Goal: Information Seeking & Learning: Check status

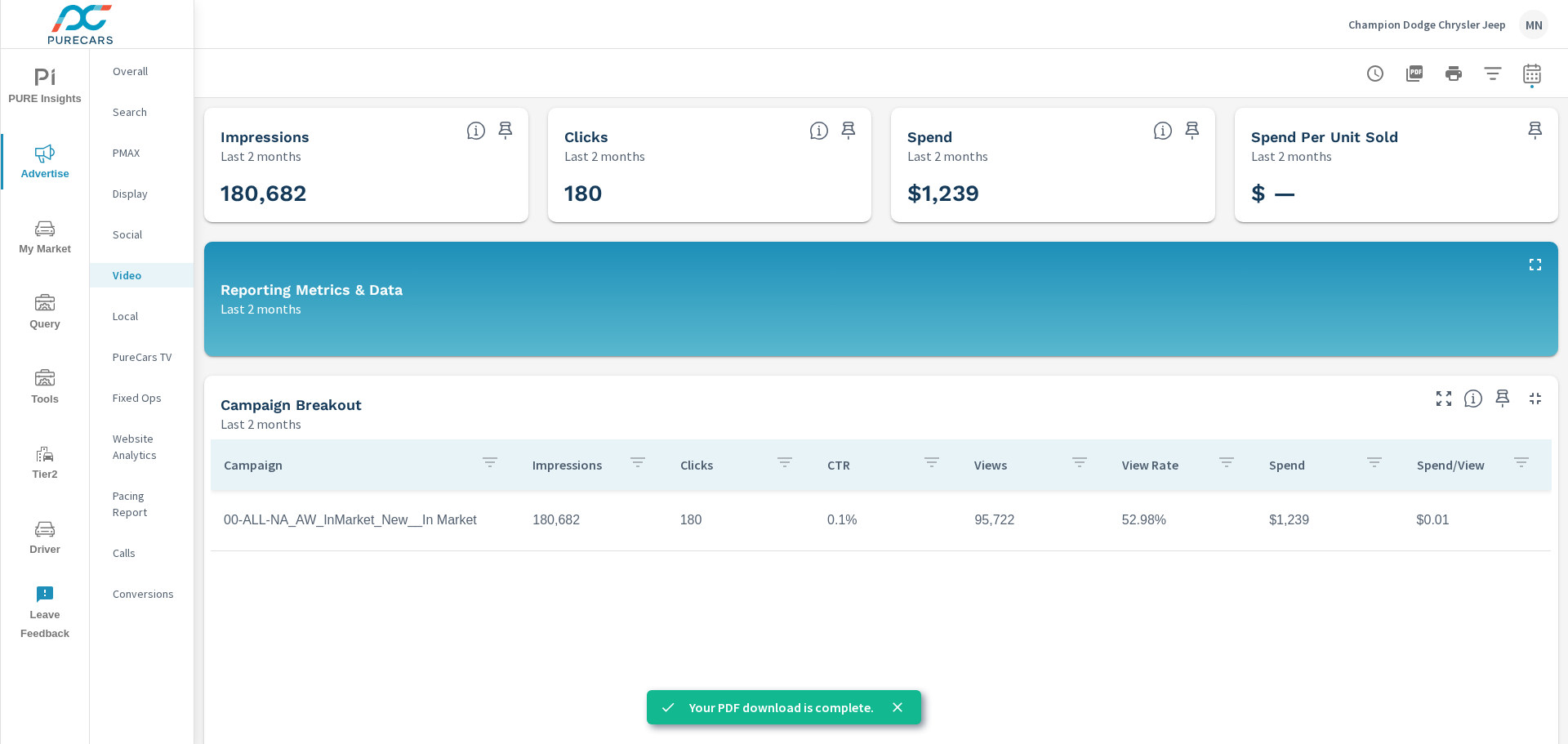
click at [135, 106] on p "Search" at bounding box center [146, 111] width 68 height 16
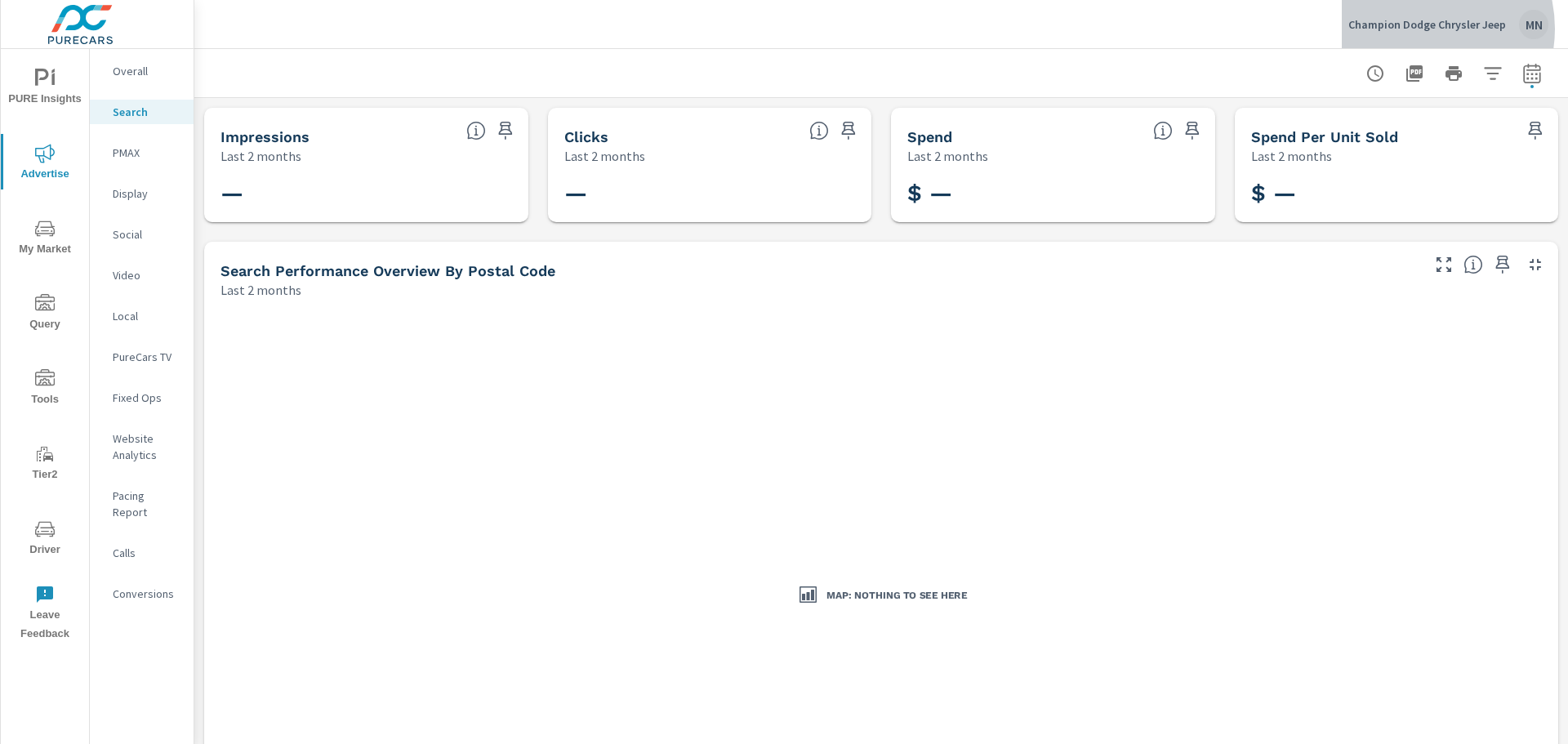
click at [1420, 28] on p "Champion Dodge Chrysler Jeep" at bounding box center [1427, 24] width 157 height 15
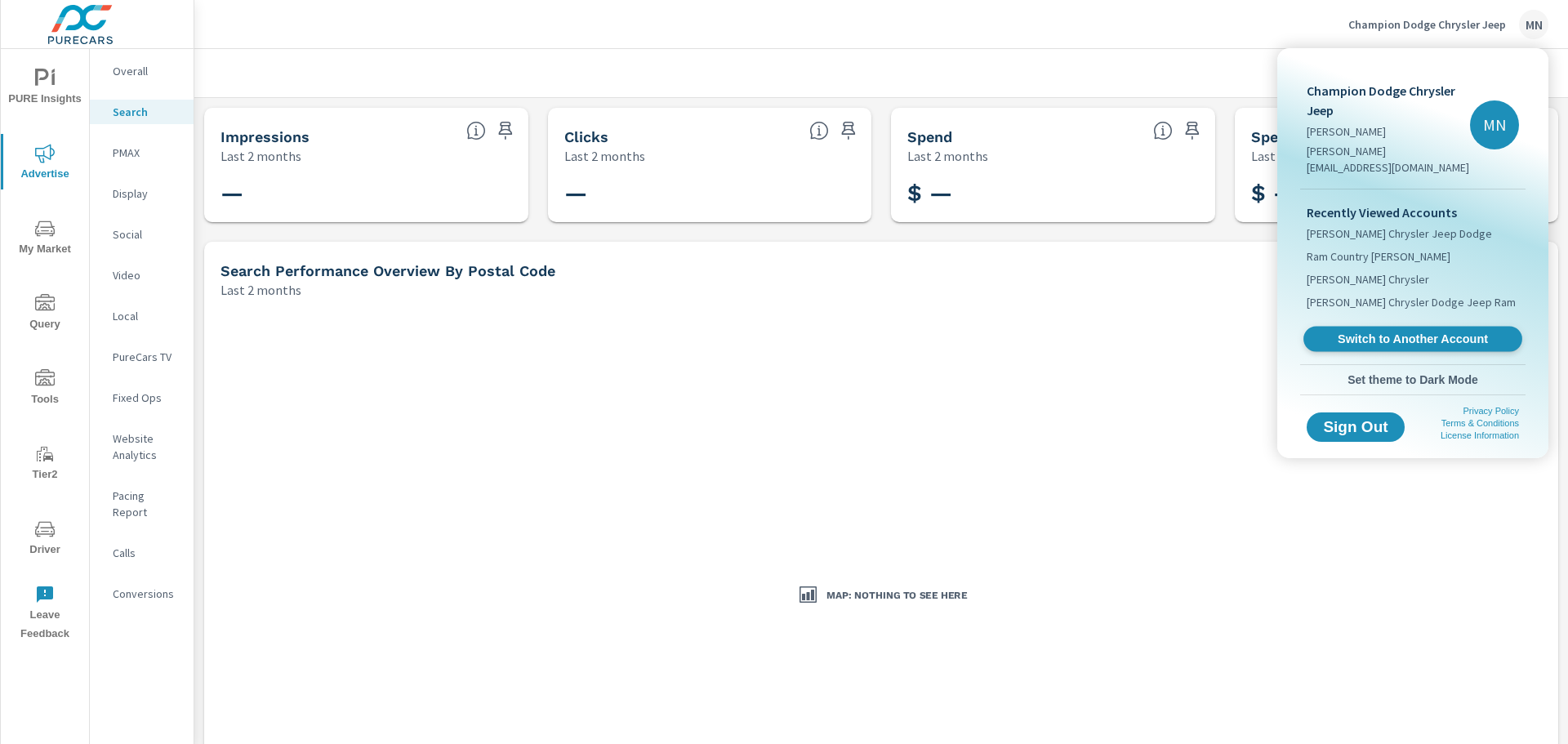
click at [1355, 331] on span "Switch to Another Account" at bounding box center [1412, 339] width 200 height 15
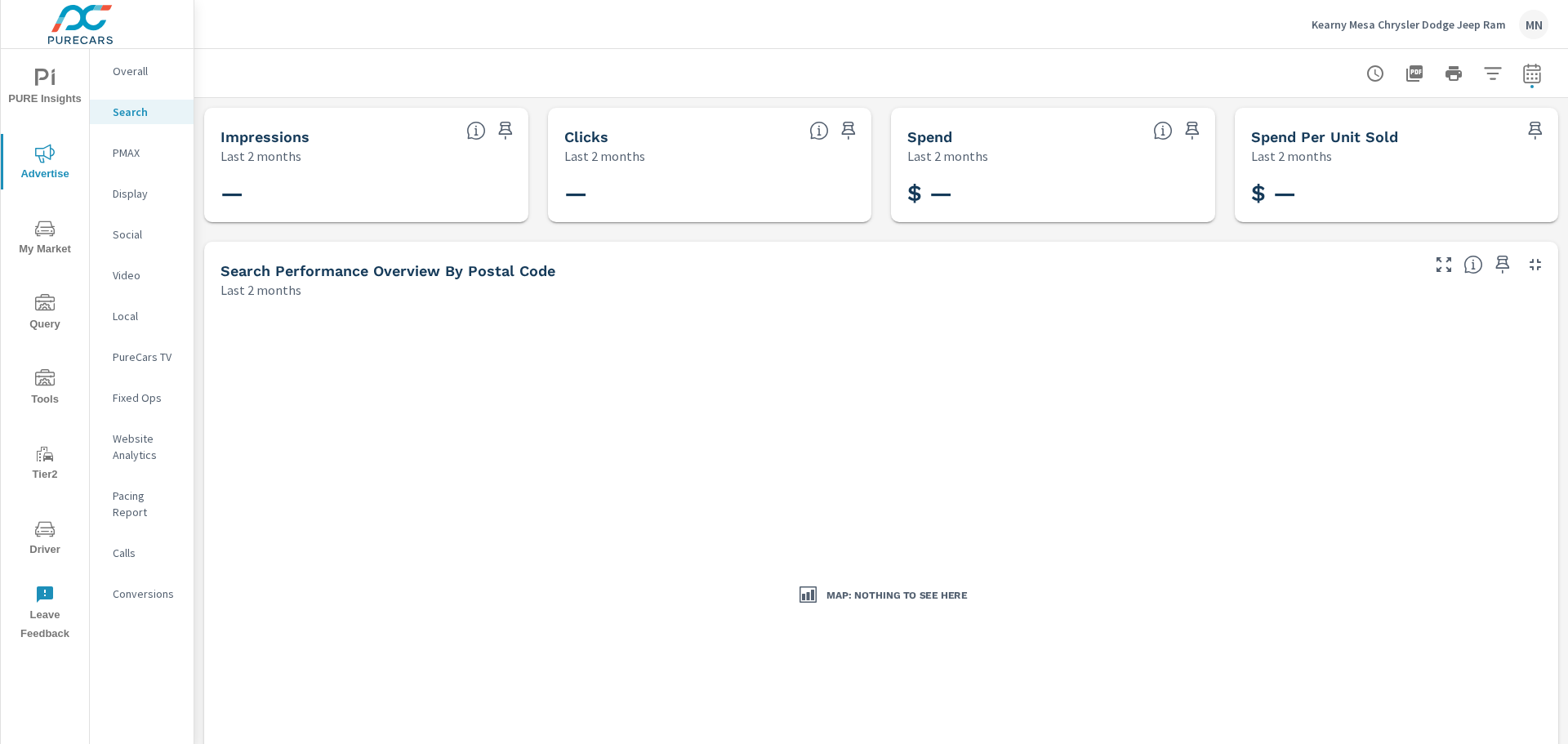
click at [126, 149] on p "PMAX" at bounding box center [146, 152] width 68 height 16
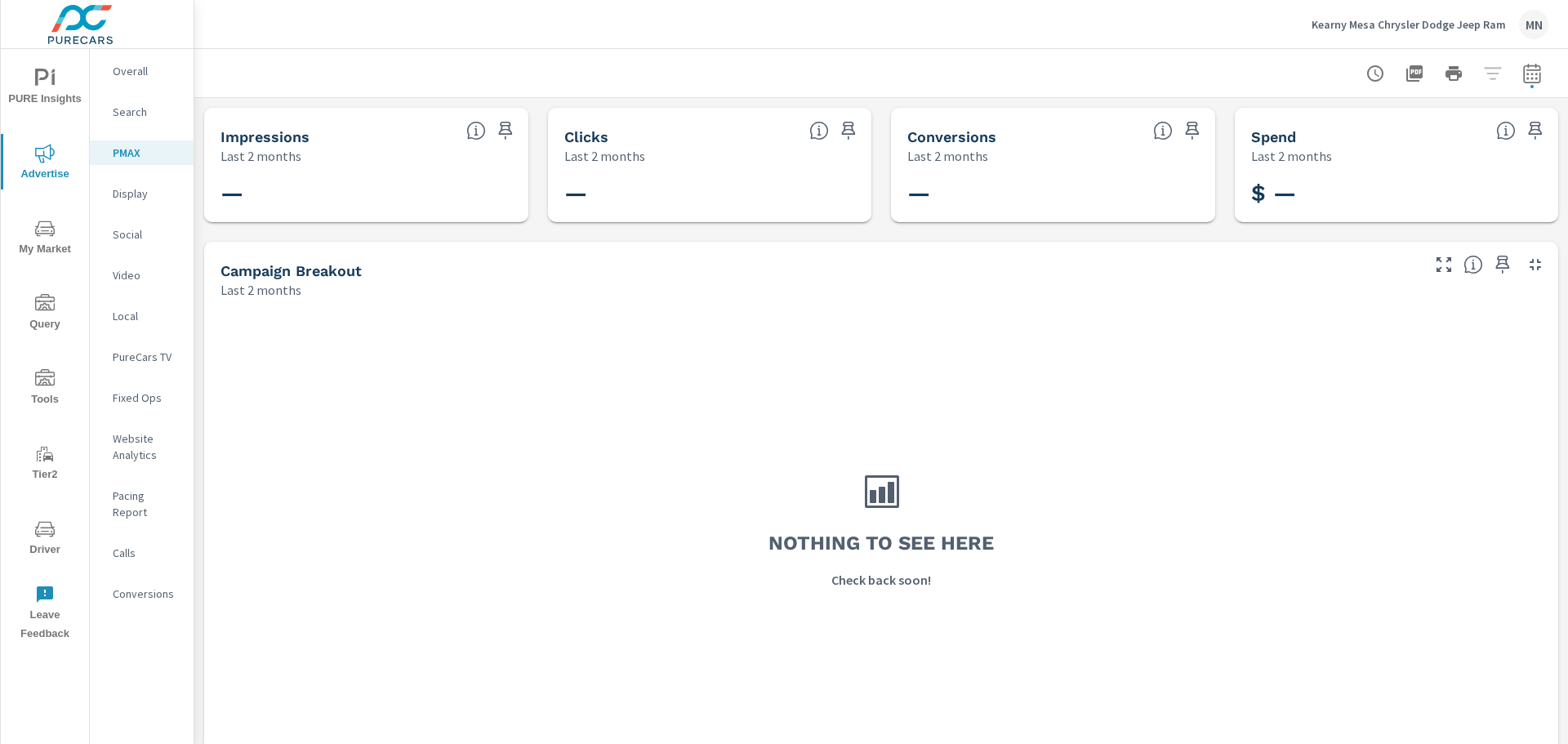
click at [130, 191] on p "Display" at bounding box center [146, 193] width 68 height 16
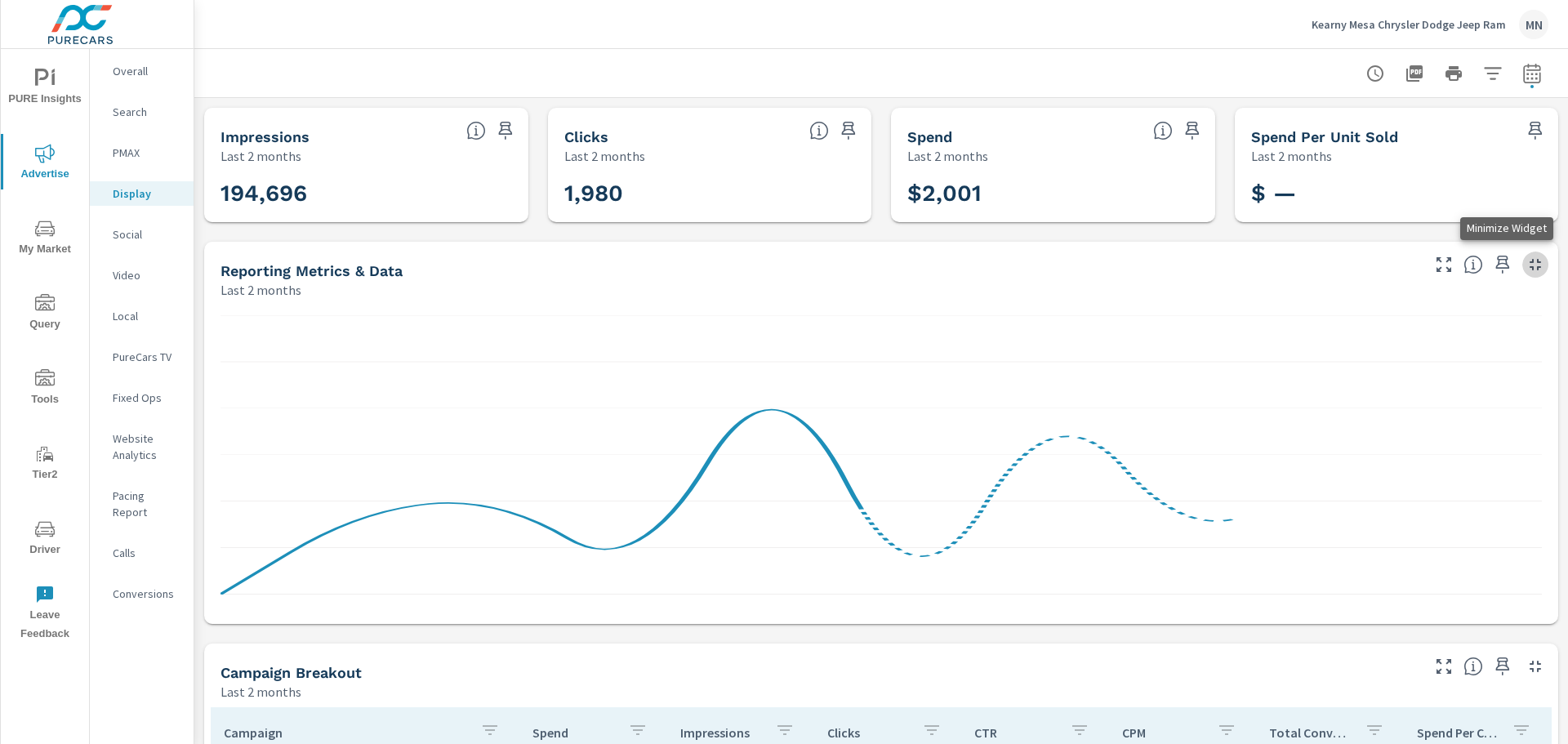
click at [1525, 266] on icon "button" at bounding box center [1535, 264] width 20 height 20
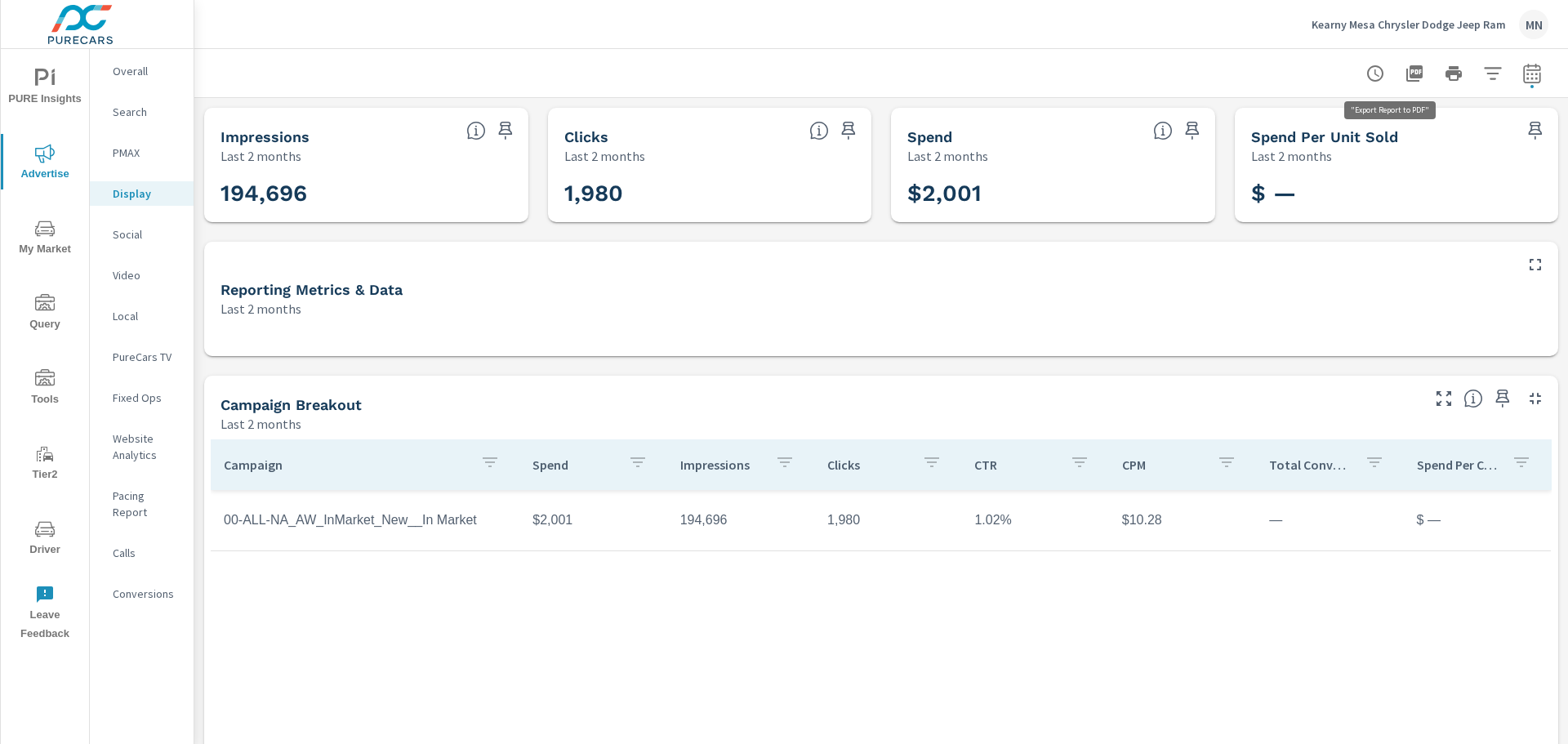
click at [1407, 73] on icon "button" at bounding box center [1414, 73] width 16 height 16
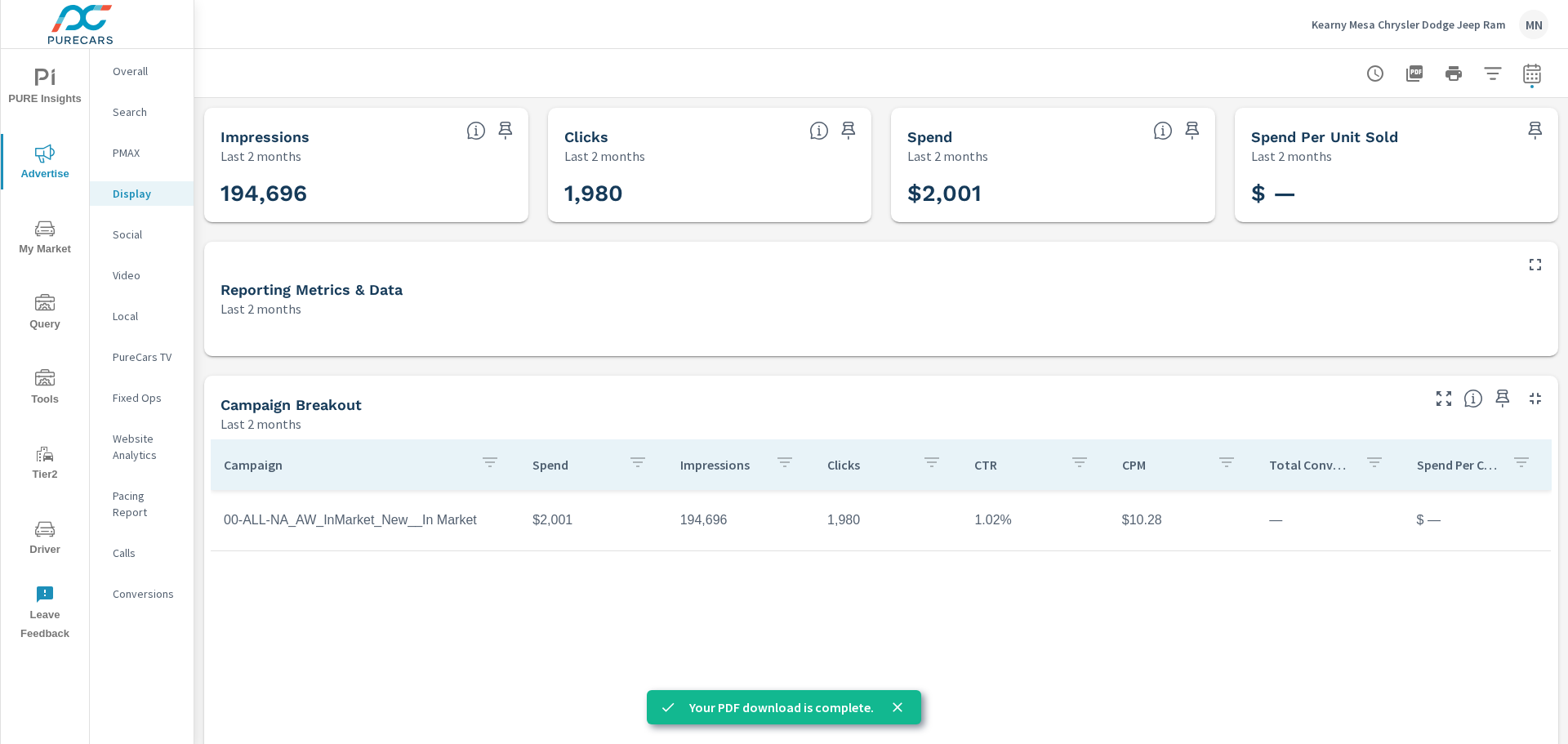
click at [131, 236] on p "Social" at bounding box center [146, 234] width 68 height 16
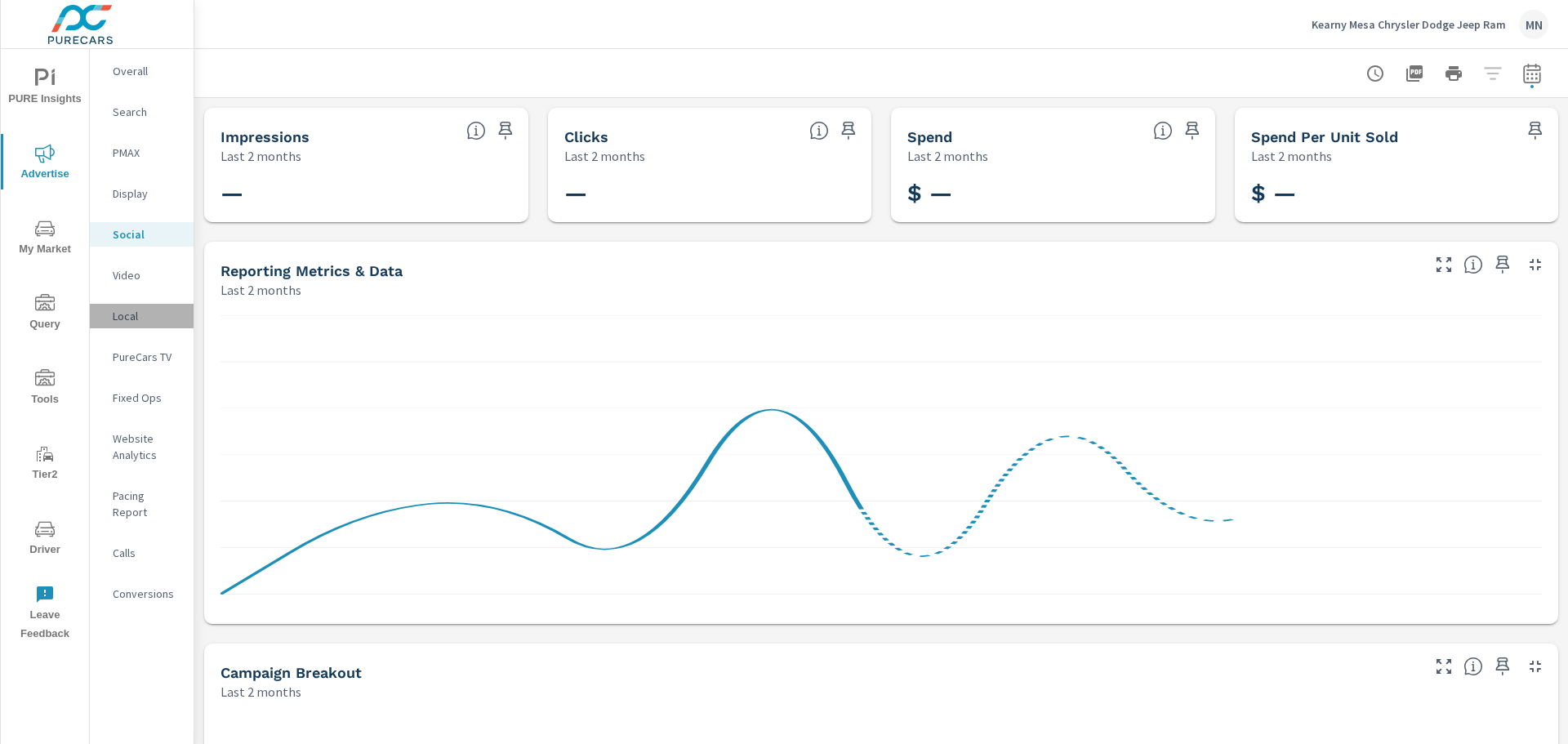
click at [126, 316] on p "Local" at bounding box center [146, 315] width 68 height 16
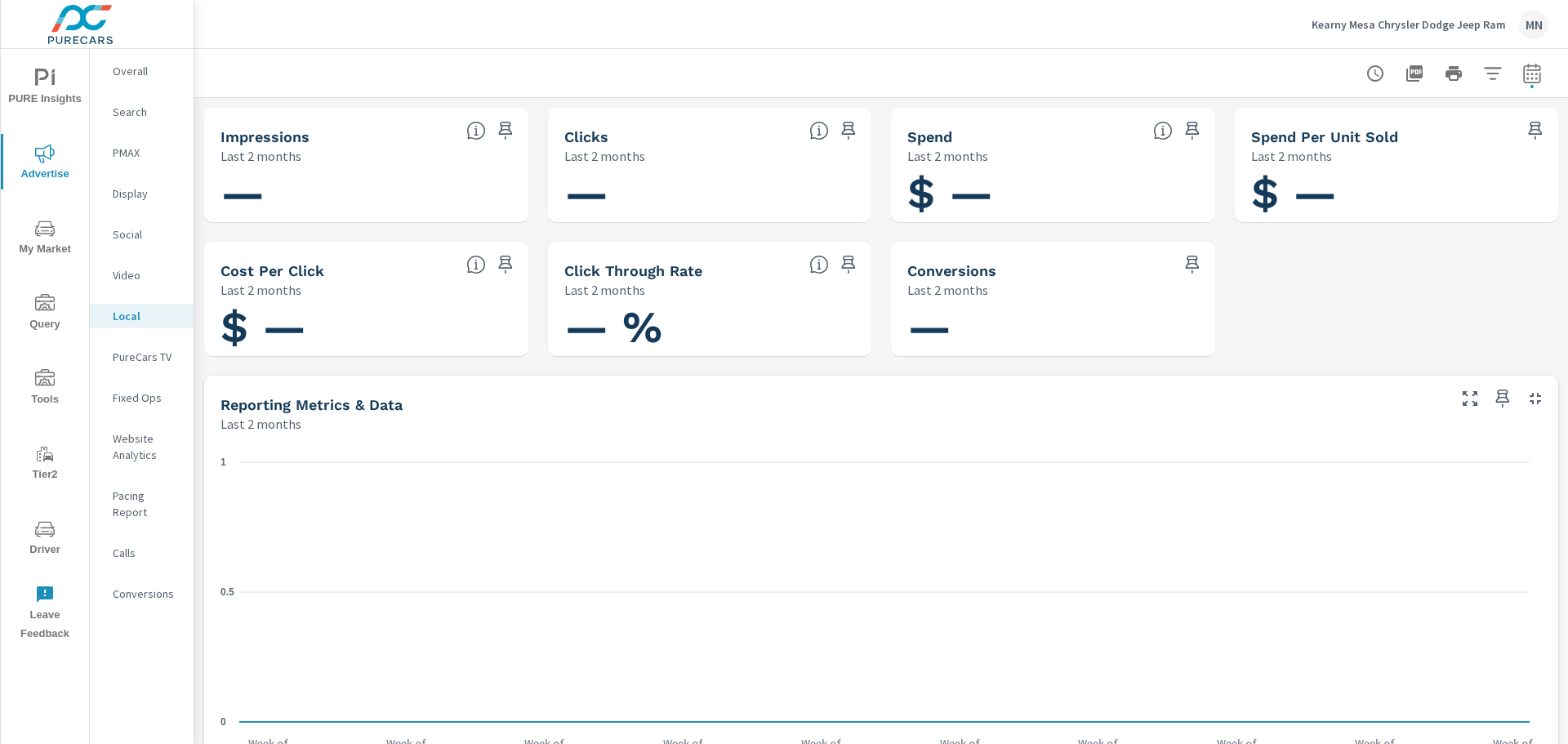
click at [132, 351] on p "PureCars TV" at bounding box center [146, 356] width 68 height 16
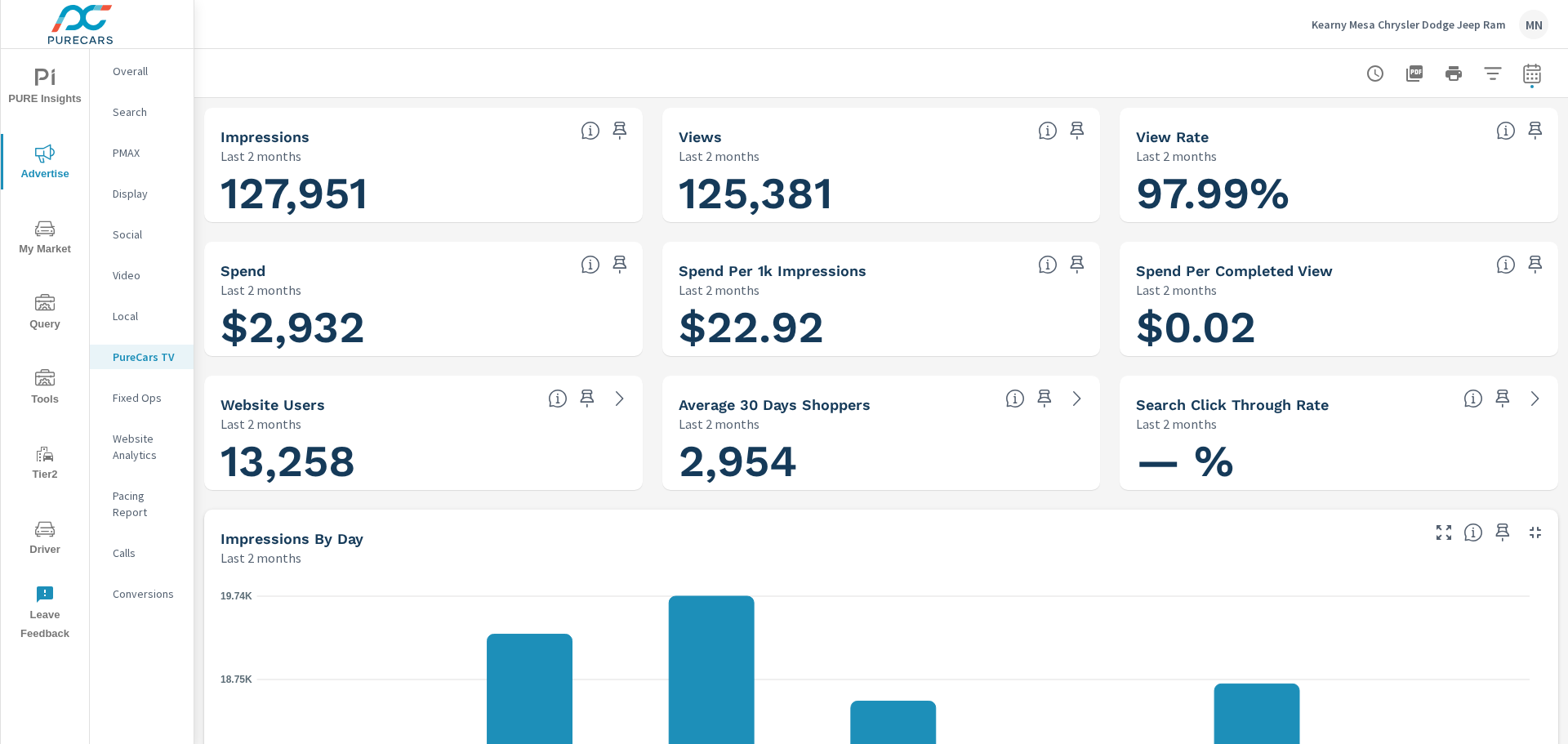
click at [1529, 528] on icon "button" at bounding box center [1535, 532] width 20 height 20
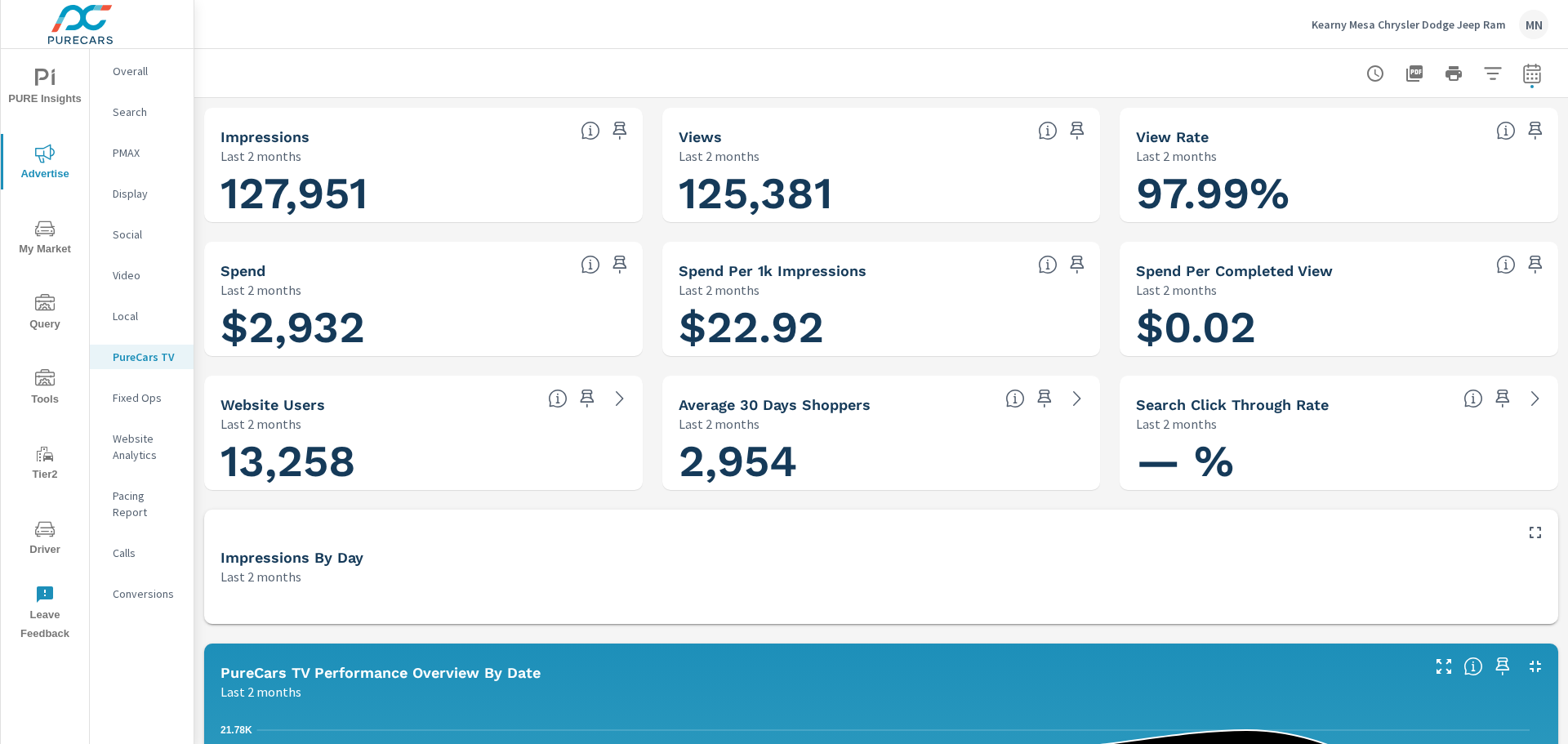
scroll to position [163, 0]
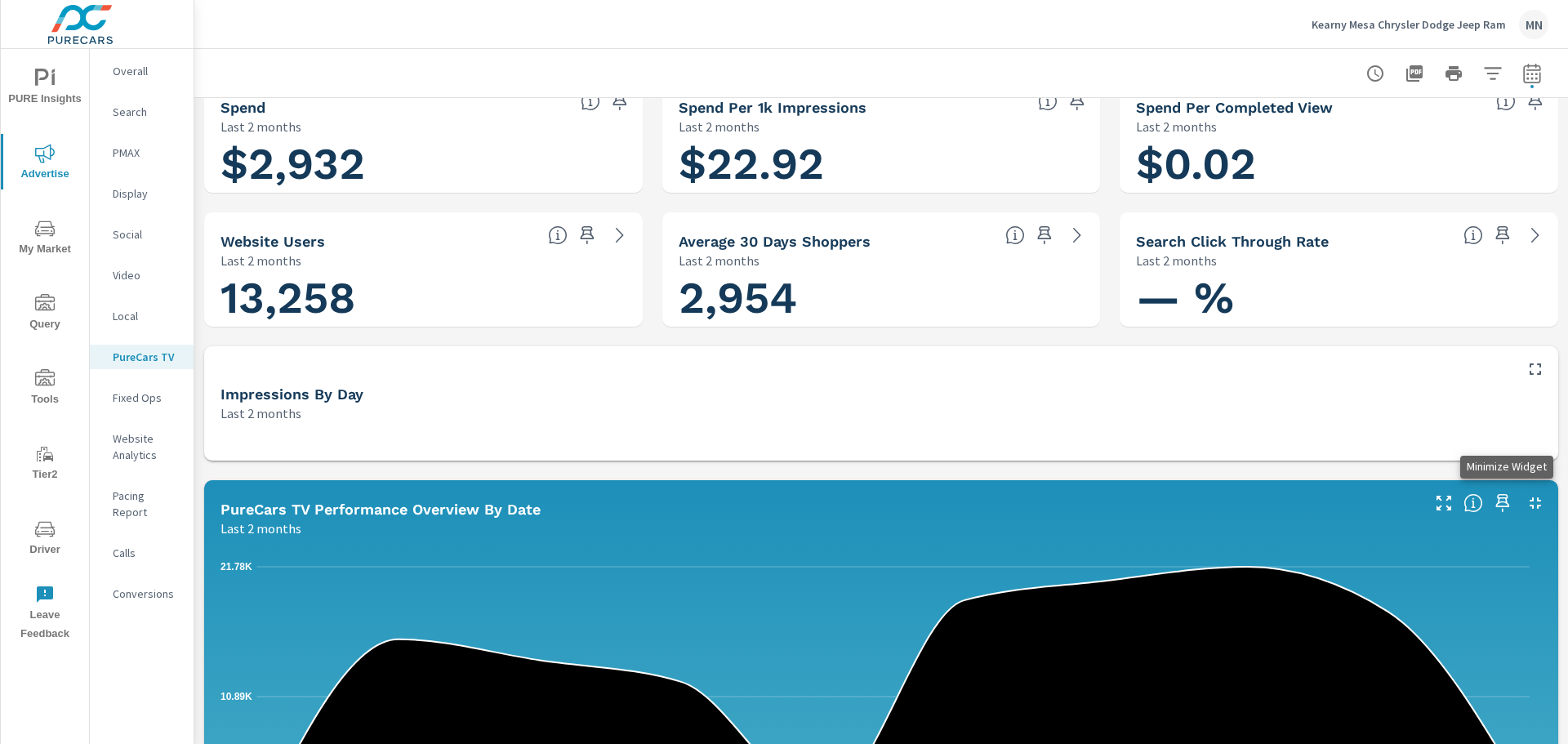
click at [1530, 501] on icon "button" at bounding box center [1535, 502] width 11 height 11
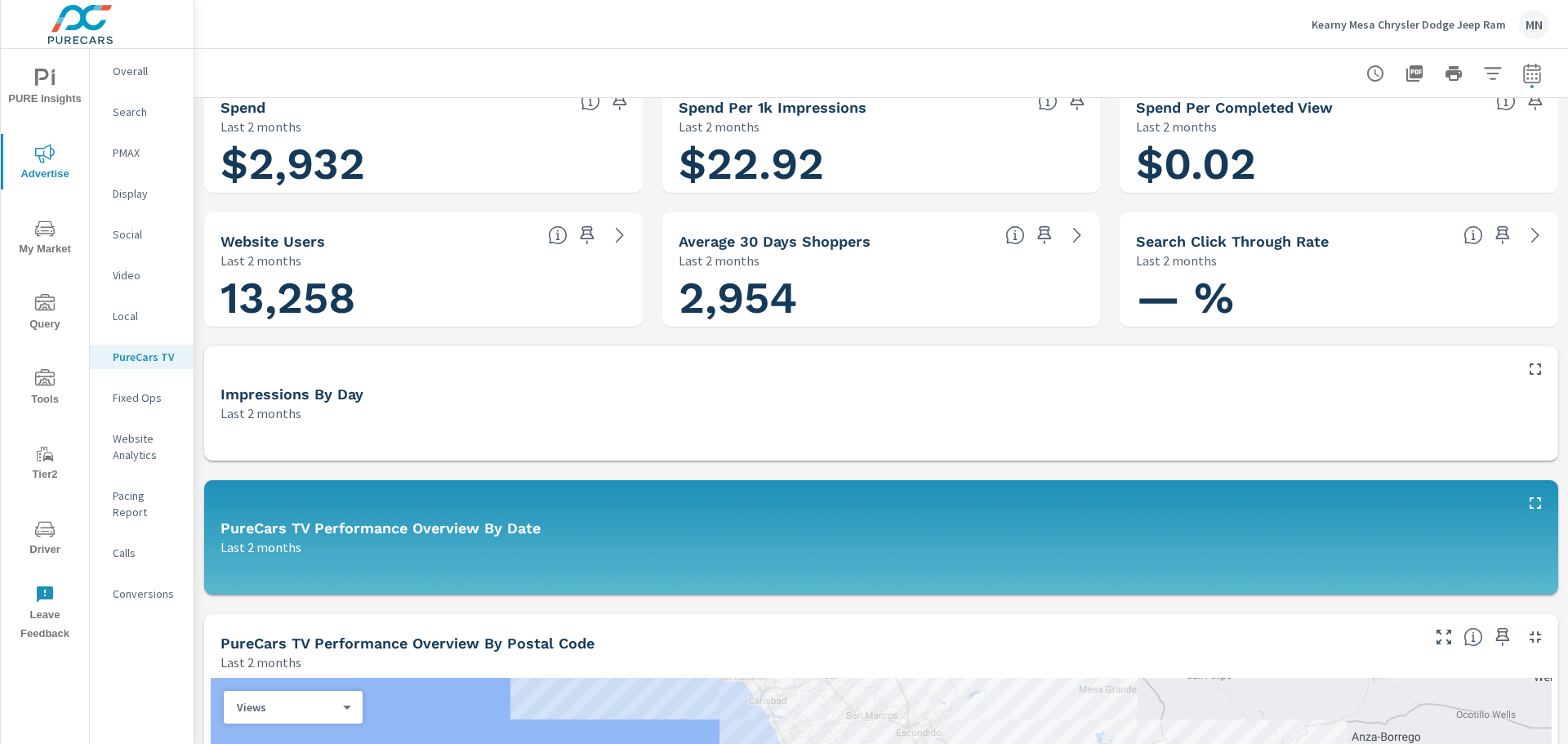
scroll to position [245, 0]
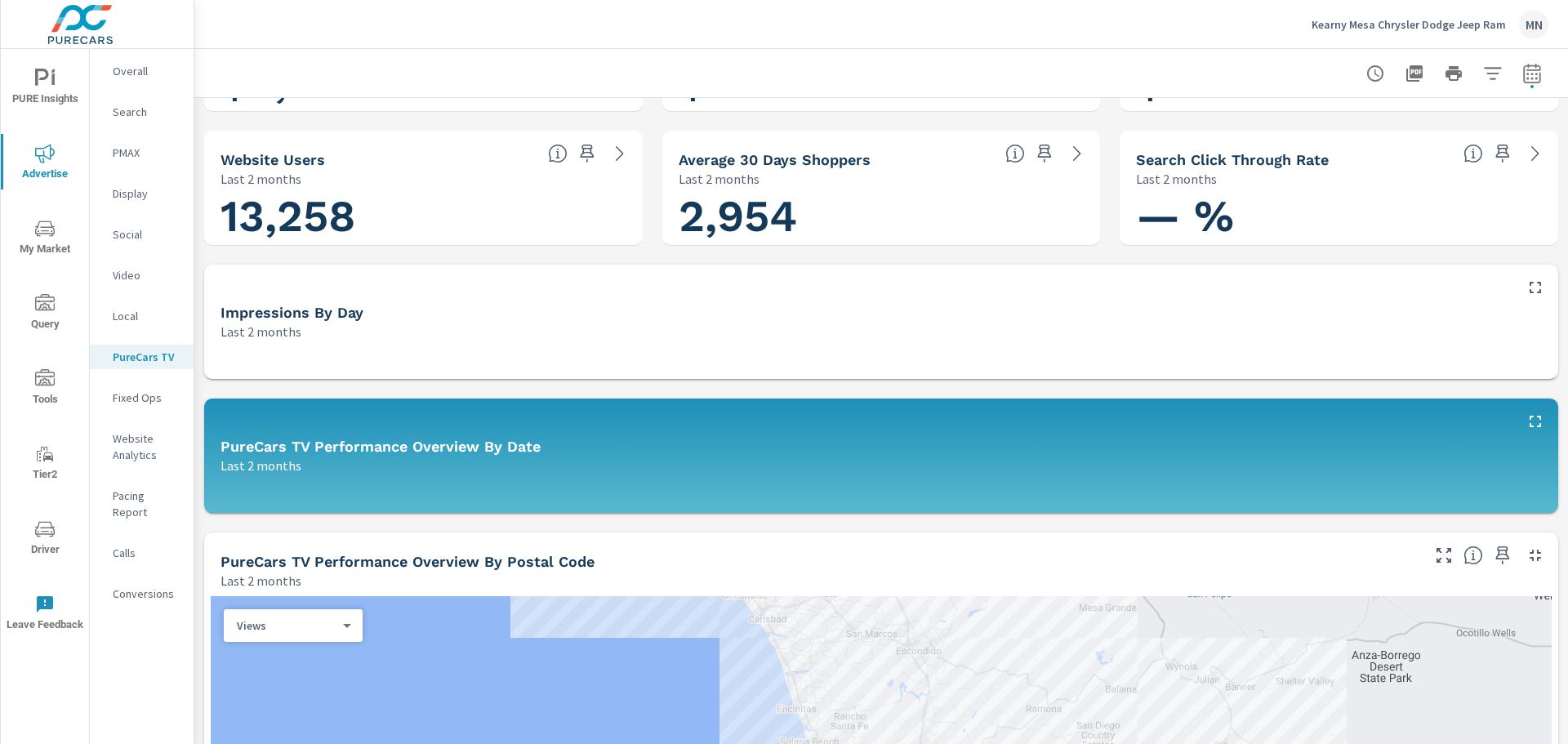
click at [1528, 554] on icon "button" at bounding box center [1535, 554] width 20 height 20
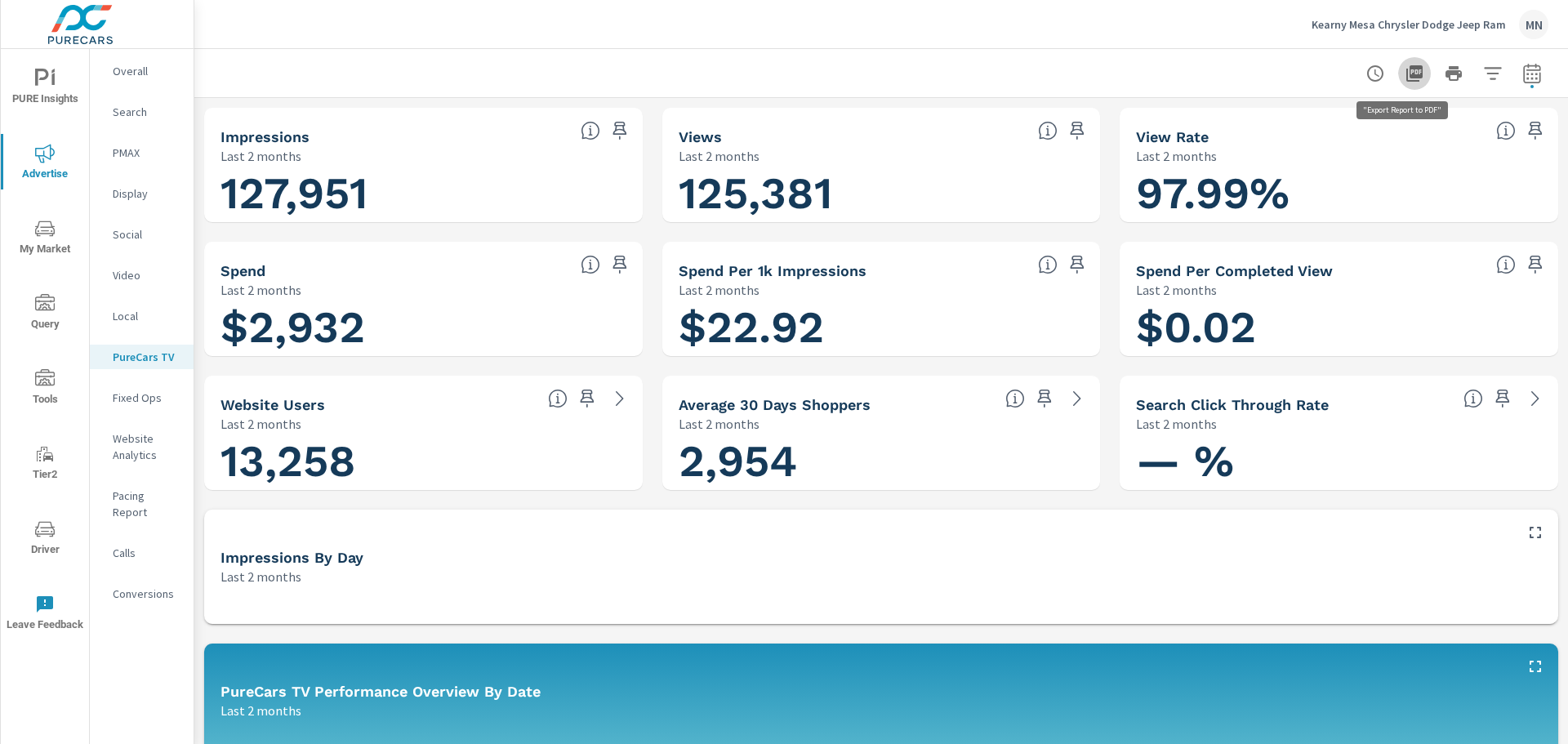
click at [1407, 68] on icon "button" at bounding box center [1414, 73] width 16 height 16
click at [1408, 80] on icon "button" at bounding box center [1414, 73] width 20 height 20
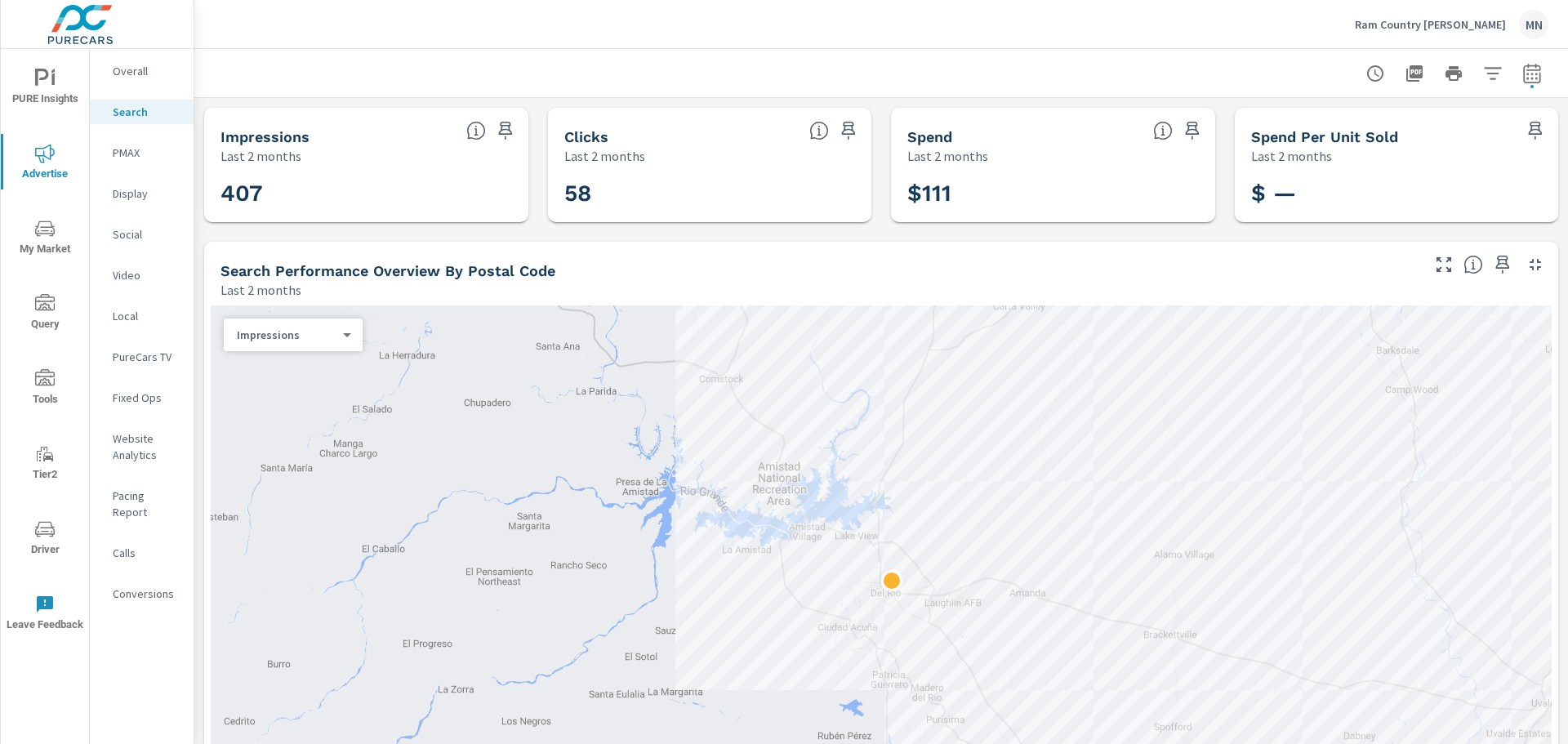
click at [1530, 261] on icon "button" at bounding box center [1535, 264] width 11 height 11
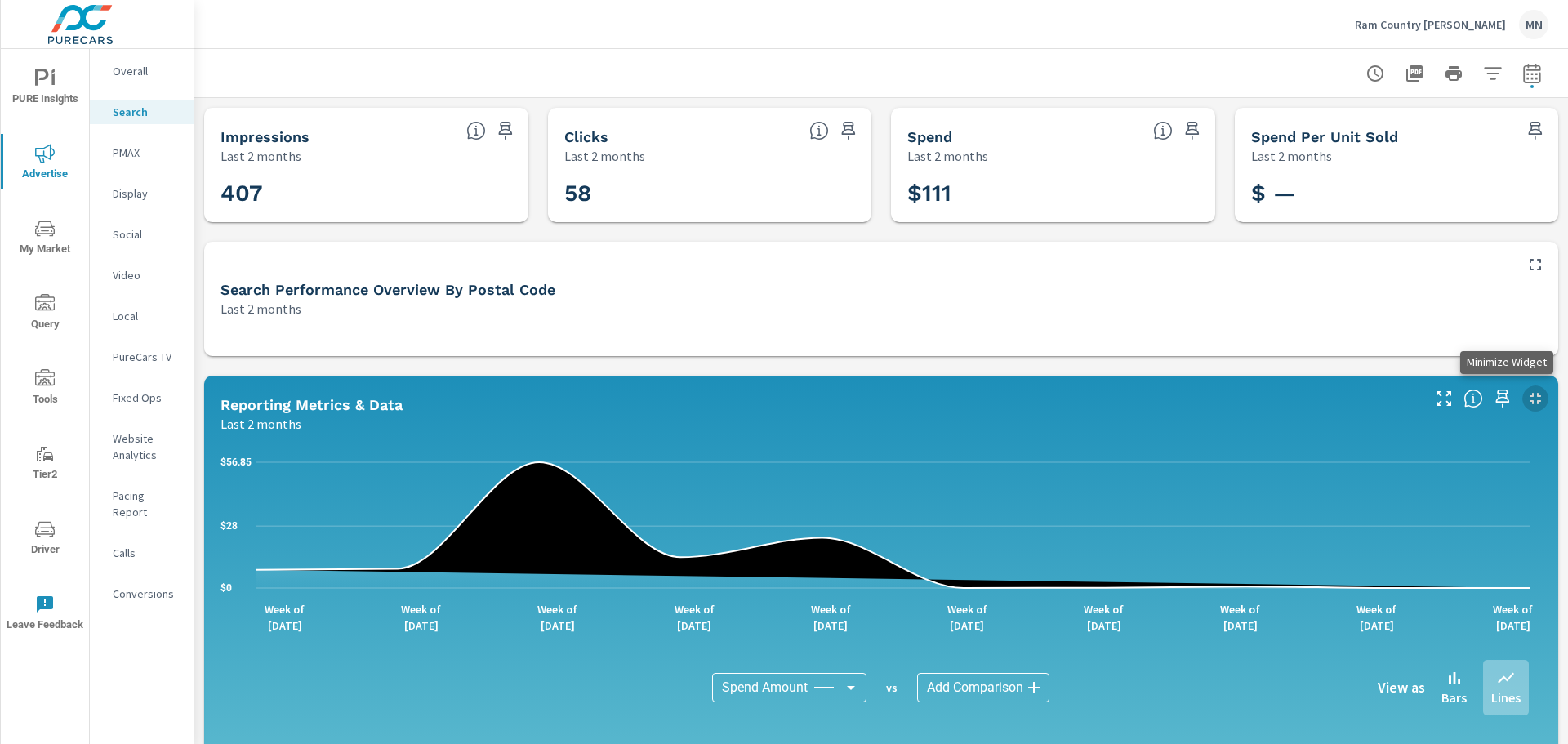
click at [1525, 395] on icon "button" at bounding box center [1535, 398] width 20 height 20
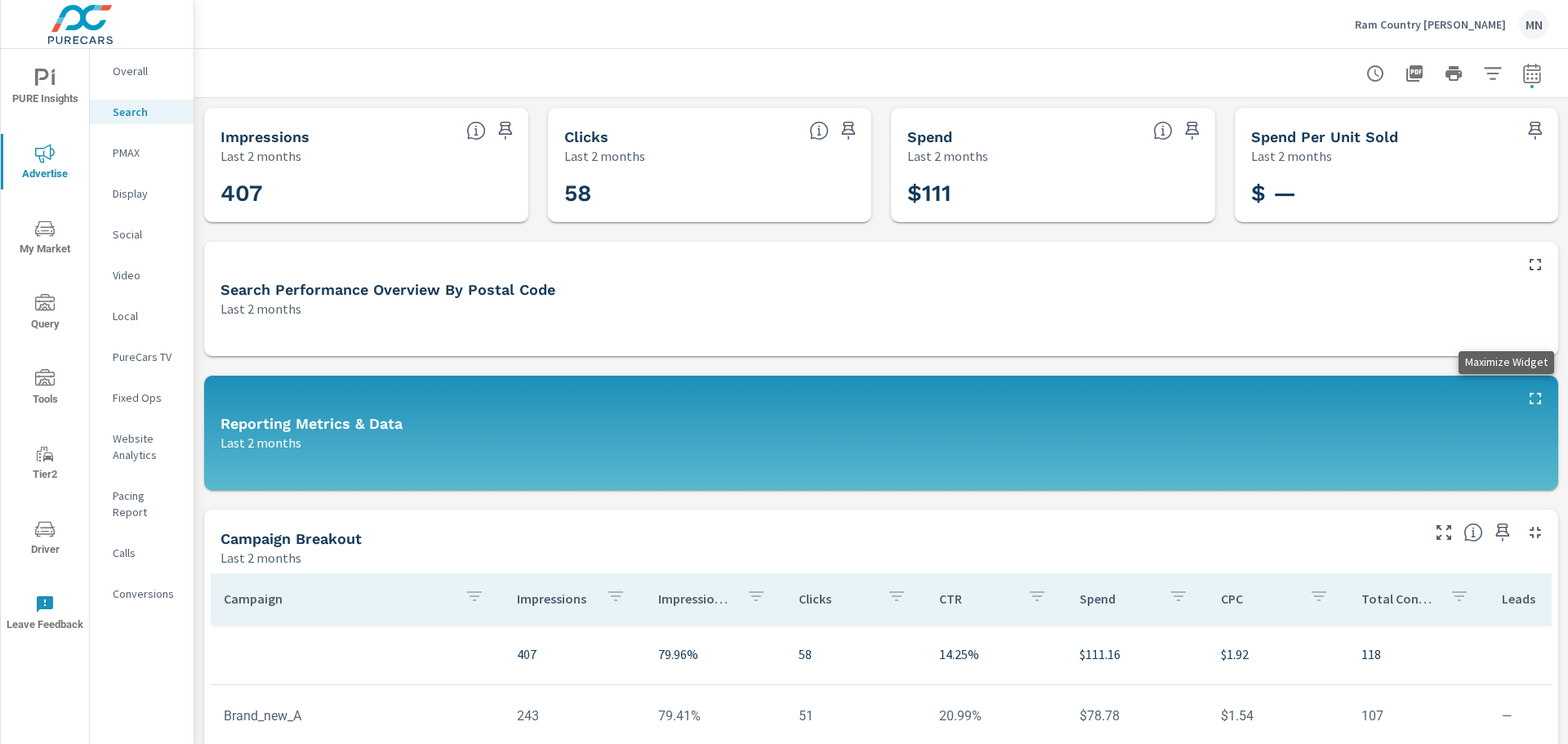
click at [1525, 395] on icon "button" at bounding box center [1535, 398] width 20 height 20
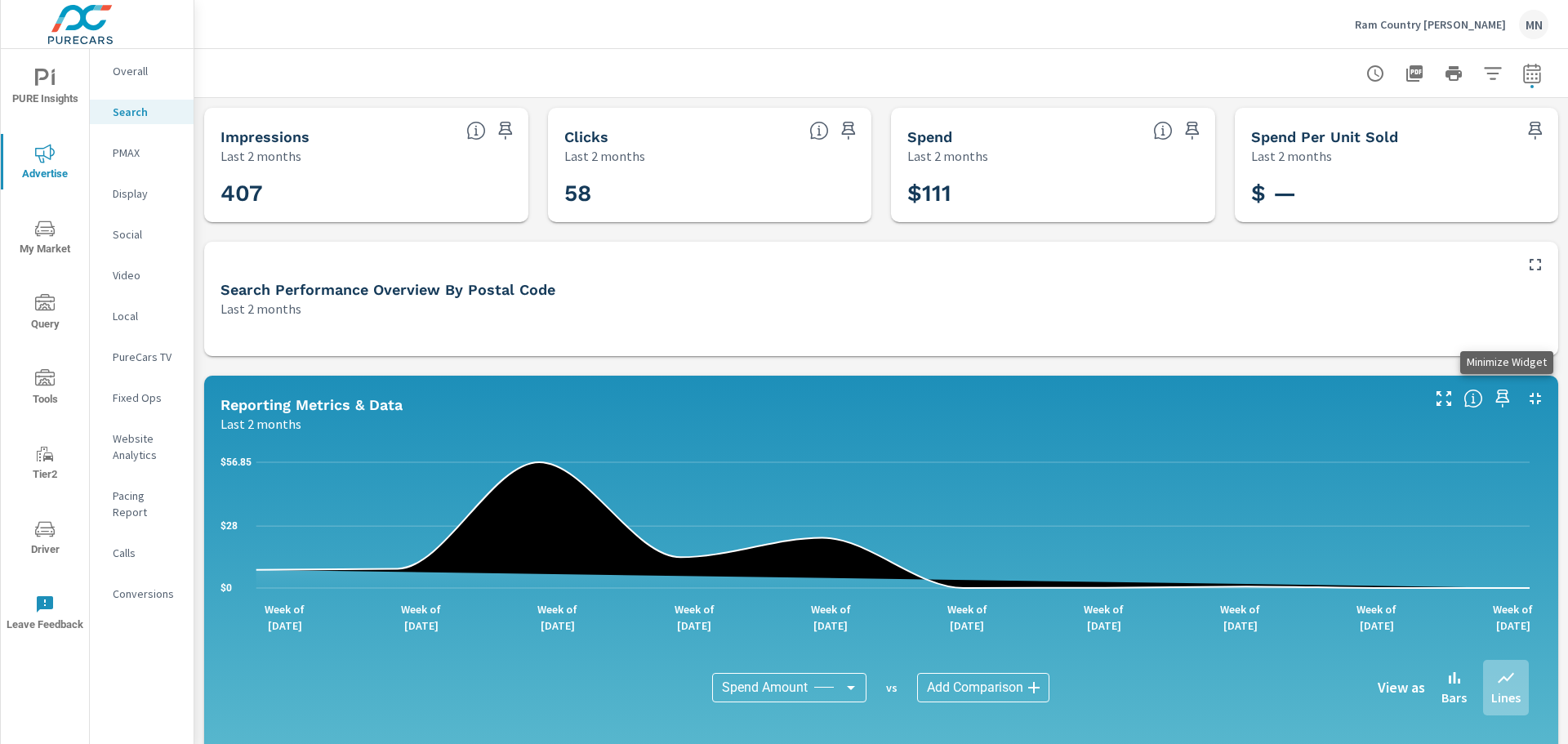
click at [1525, 395] on icon "button" at bounding box center [1535, 398] width 20 height 20
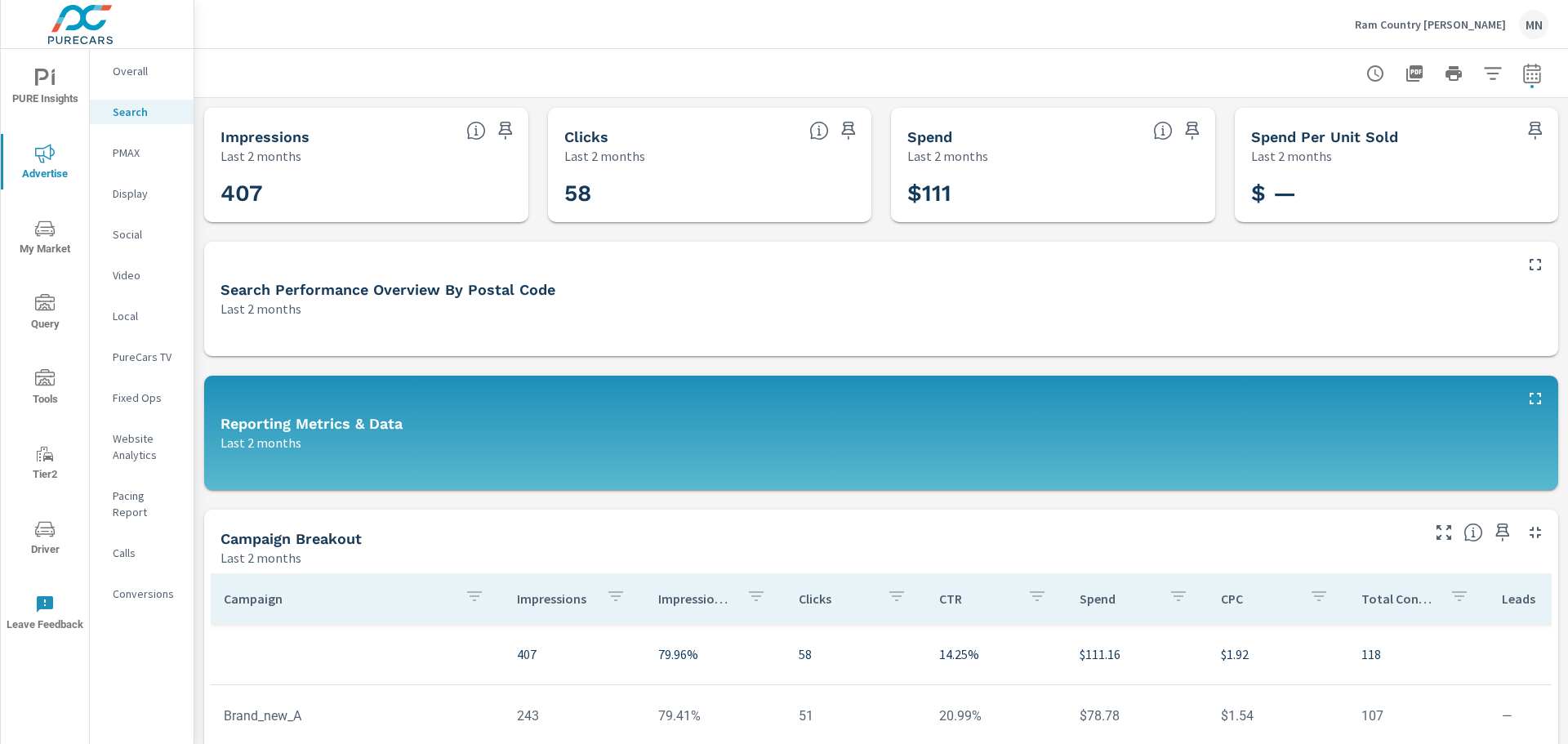
click at [1461, 26] on p "Ram Country Del Rio" at bounding box center [1430, 24] width 151 height 15
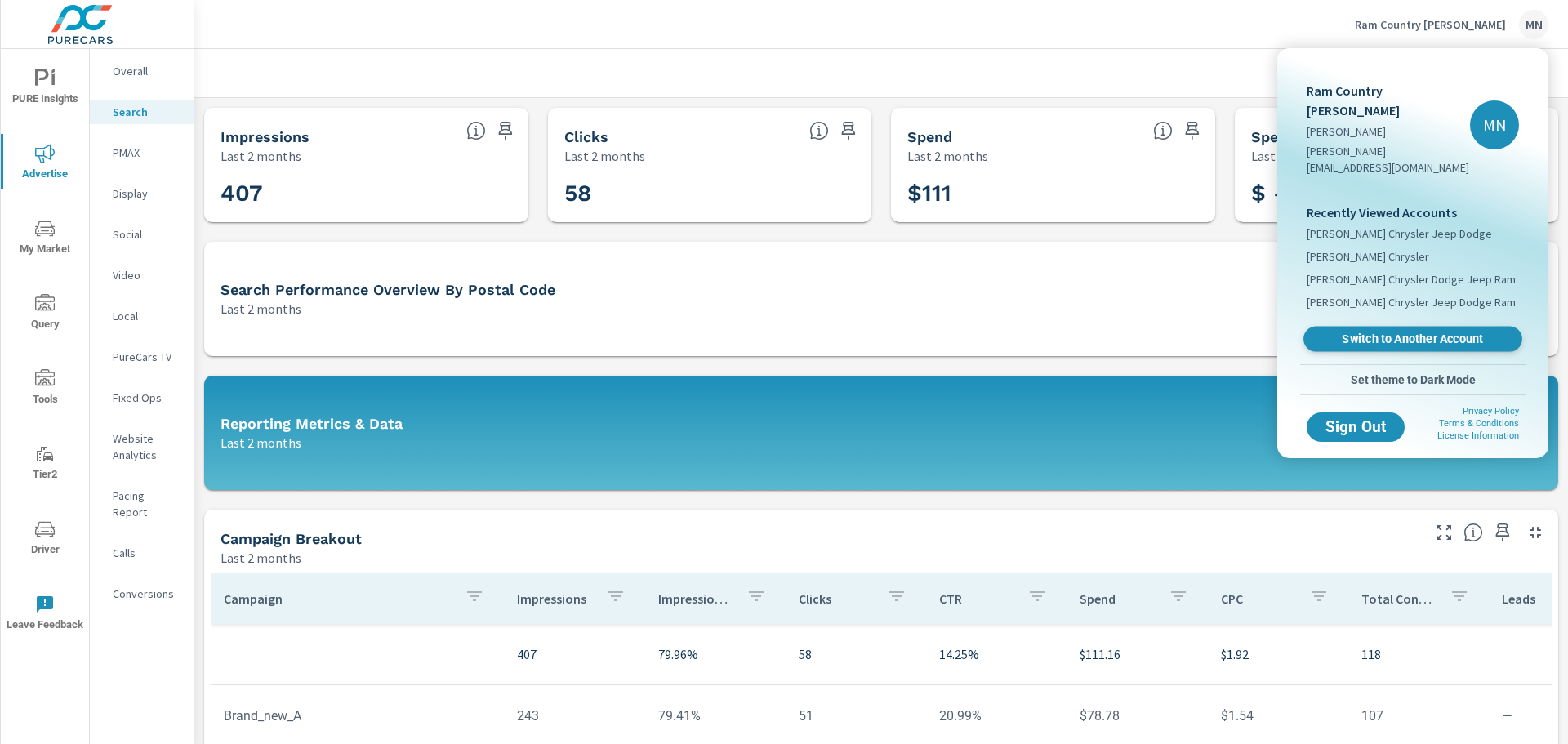
click at [1369, 331] on span "Switch to Another Account" at bounding box center [1412, 339] width 200 height 15
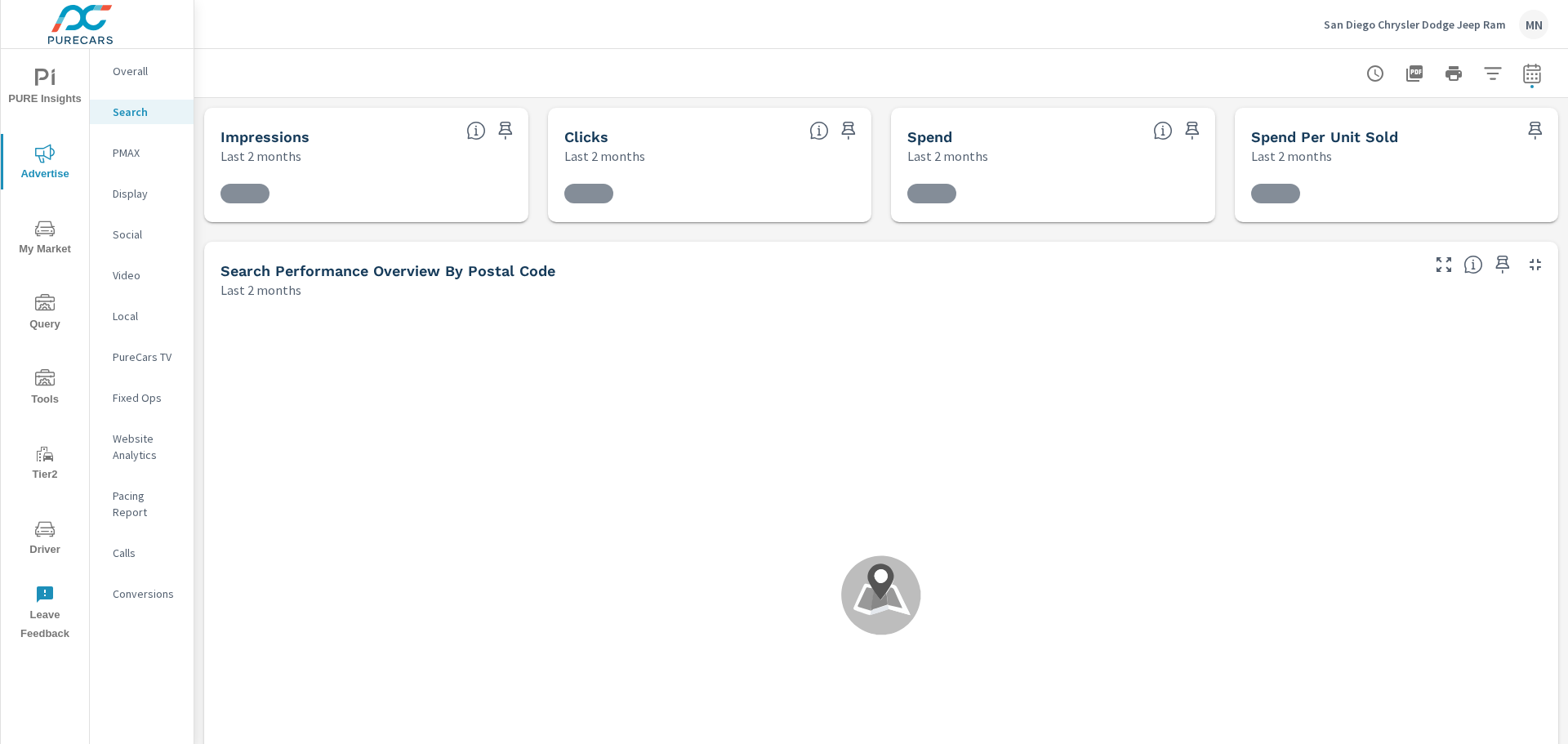
click at [132, 99] on nav "Overall Search PMAX Display Social Video Local PureCars TV Fixed Ops Website An…" at bounding box center [141, 338] width 103 height 579
click at [132, 108] on p "Search" at bounding box center [146, 111] width 68 height 16
click at [137, 114] on p "Search" at bounding box center [146, 111] width 68 height 16
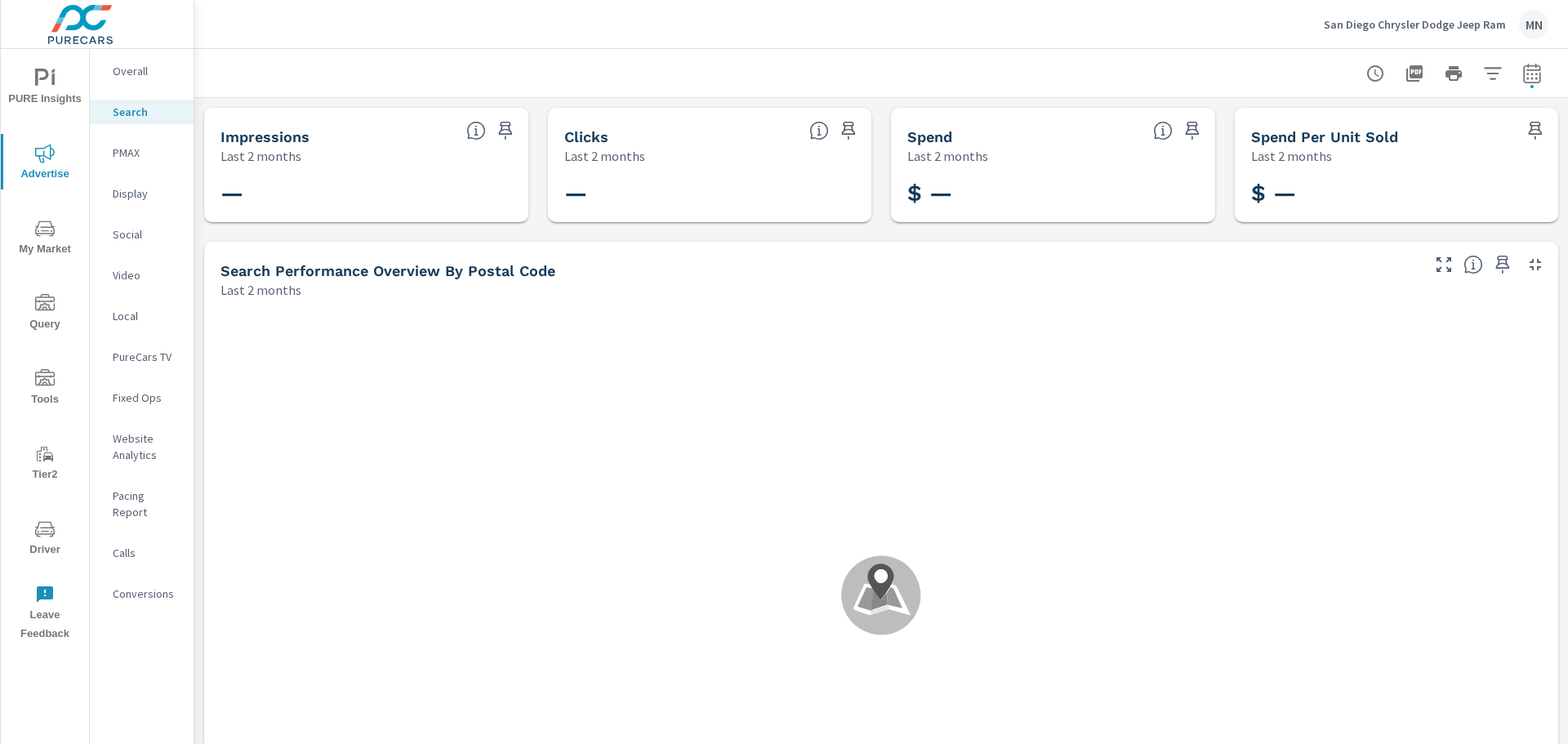
click at [139, 150] on p "PMAX" at bounding box center [146, 152] width 68 height 16
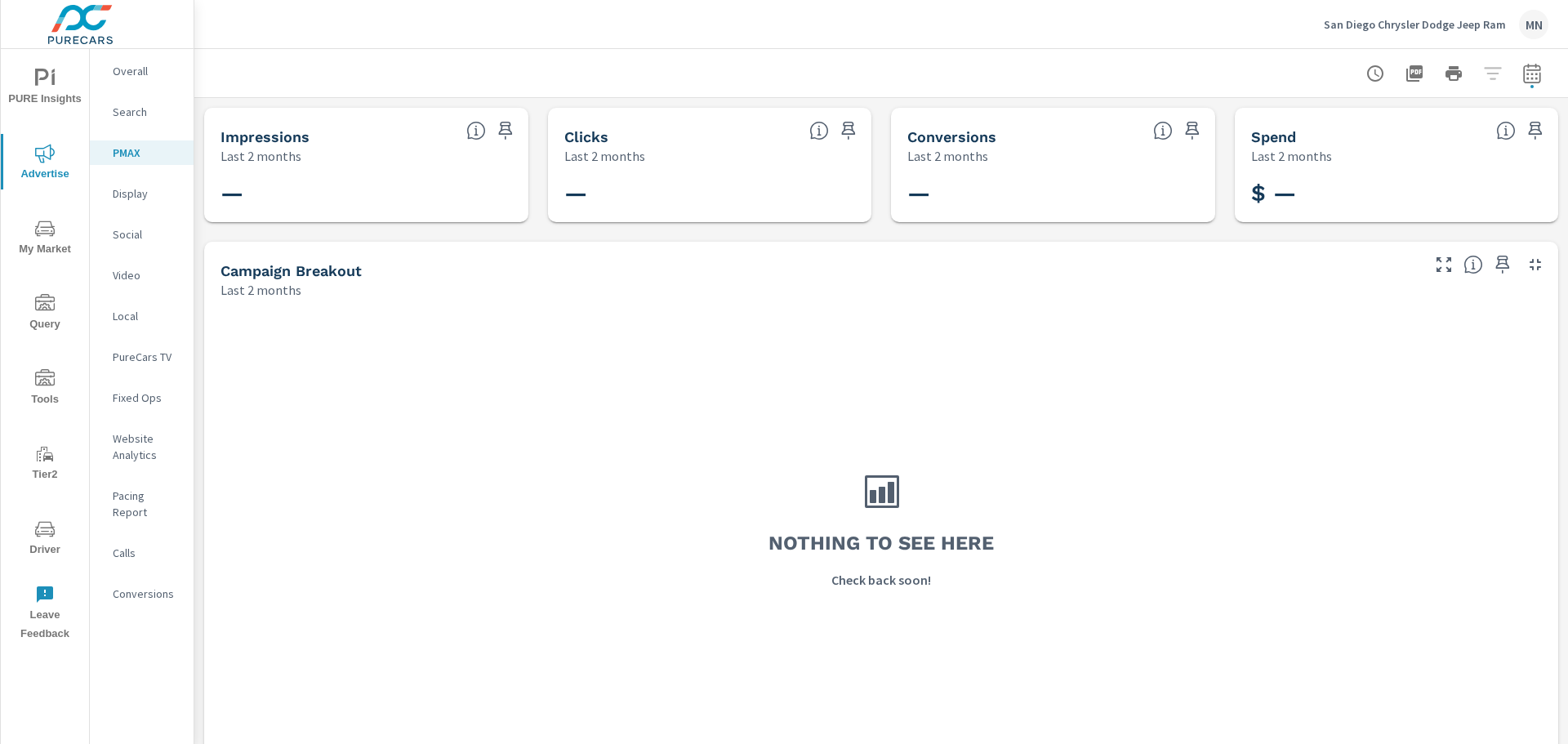
click at [134, 198] on p "Display" at bounding box center [146, 193] width 68 height 16
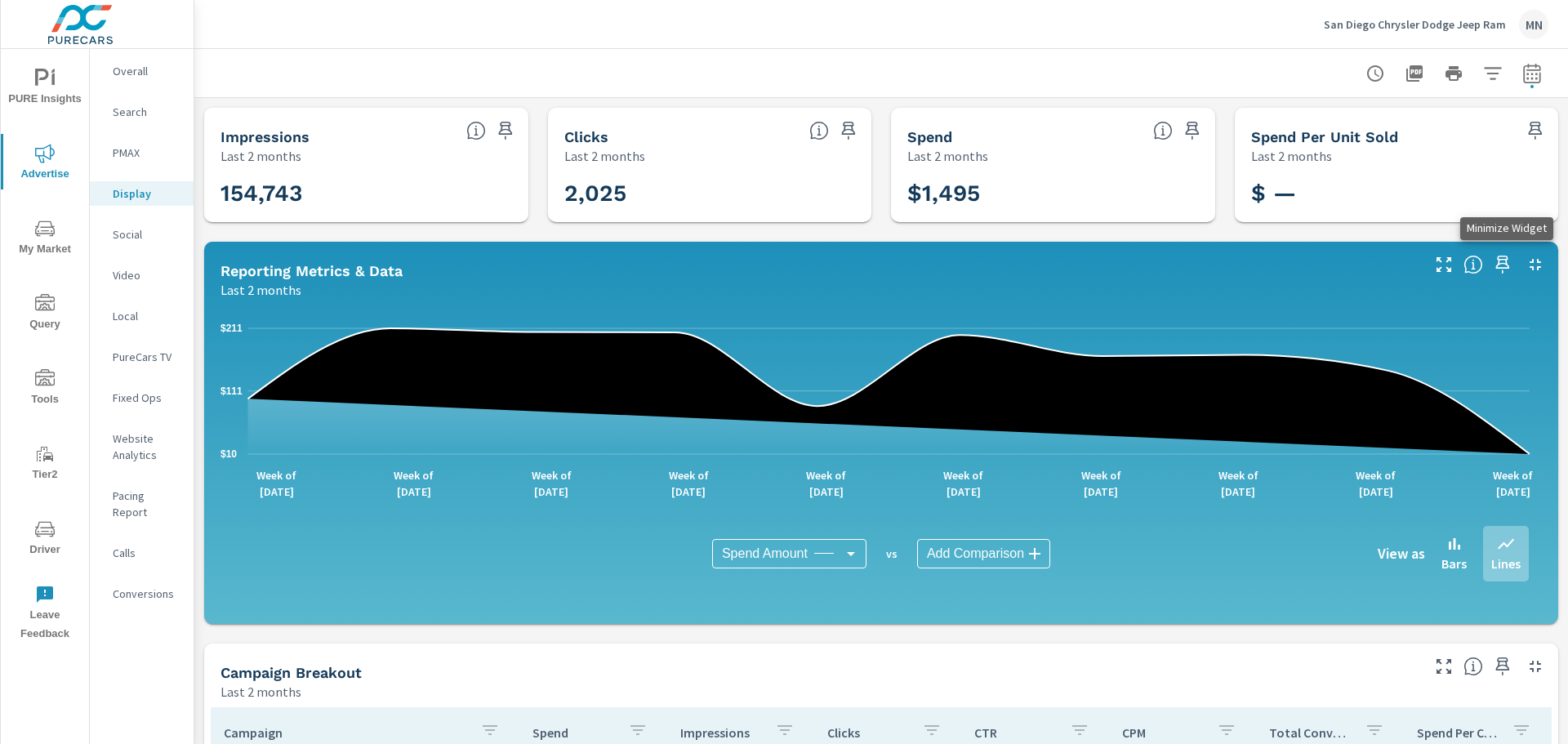
click at [1526, 266] on icon "button" at bounding box center [1535, 264] width 20 height 20
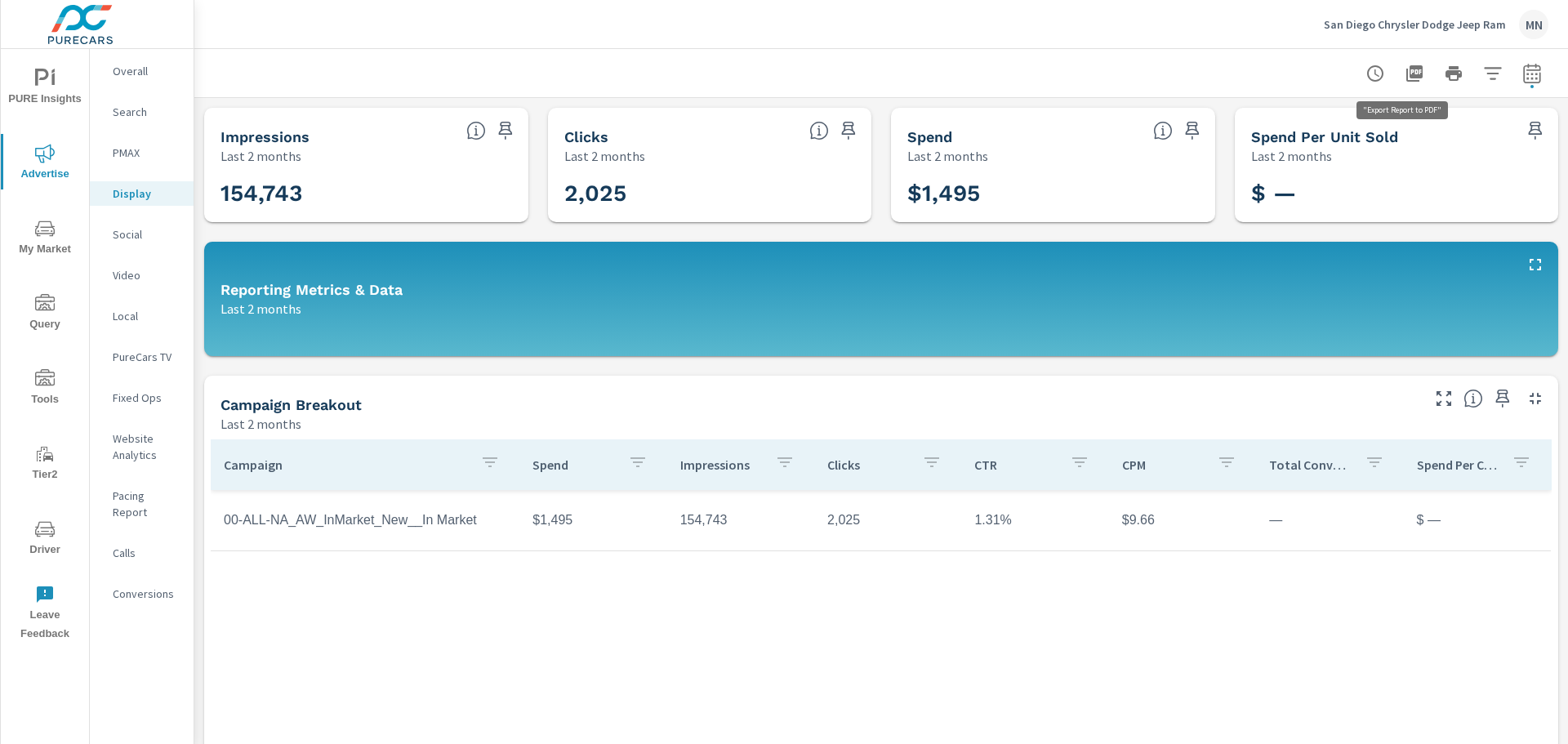
click at [1405, 69] on icon "button" at bounding box center [1414, 73] width 20 height 20
click at [129, 230] on p "Social" at bounding box center [146, 234] width 68 height 16
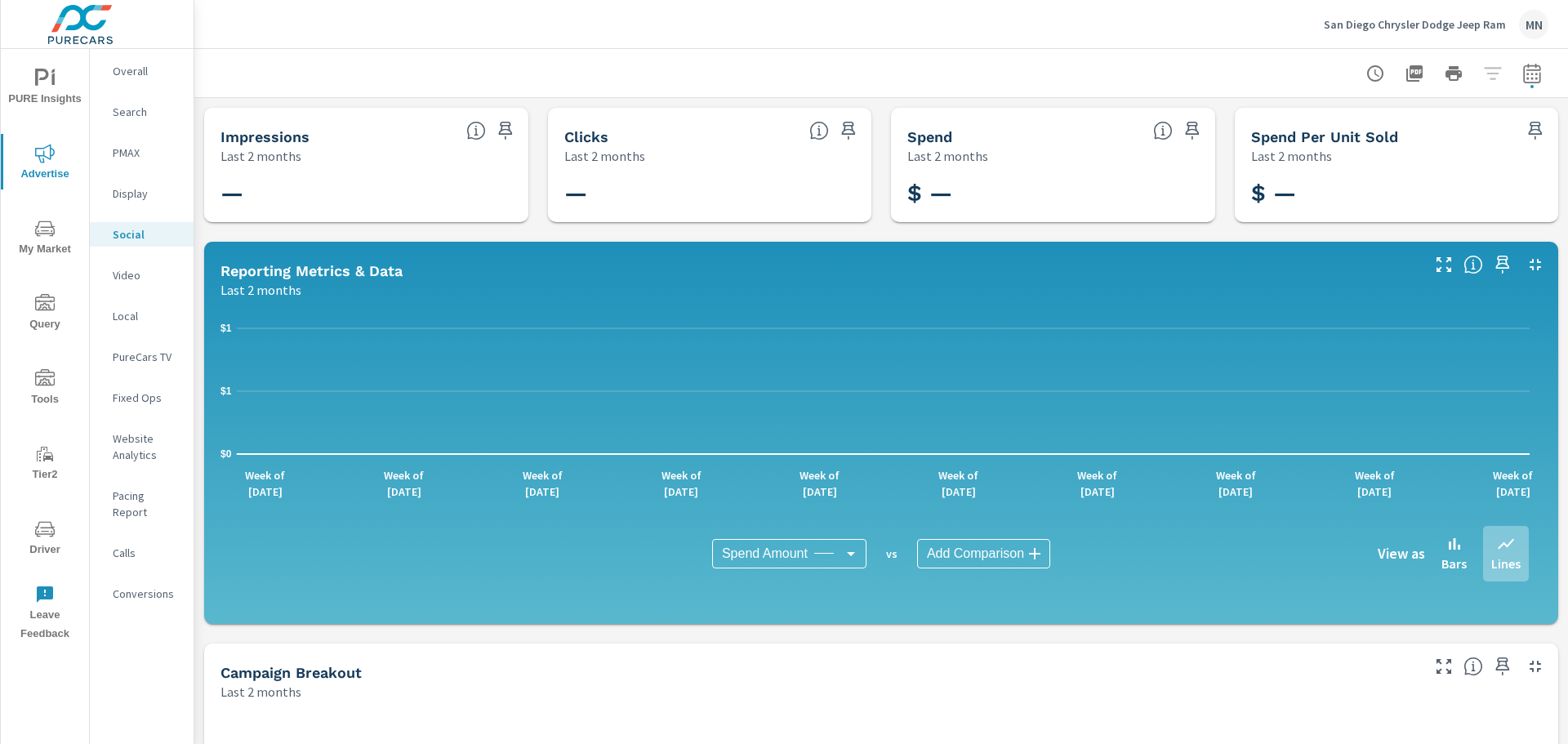
click at [138, 156] on p "PMAX" at bounding box center [146, 152] width 68 height 16
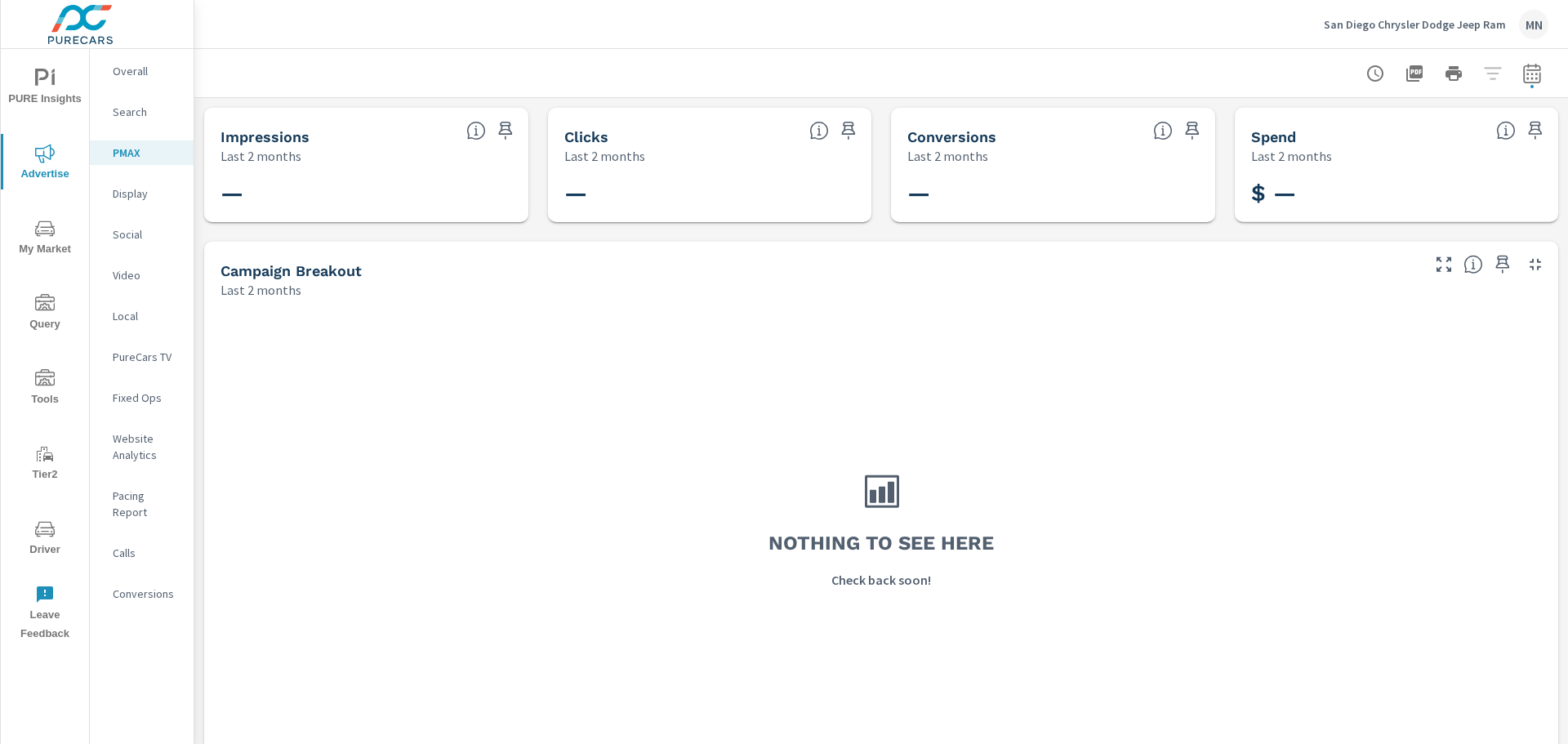
click at [137, 186] on p "Display" at bounding box center [146, 193] width 68 height 16
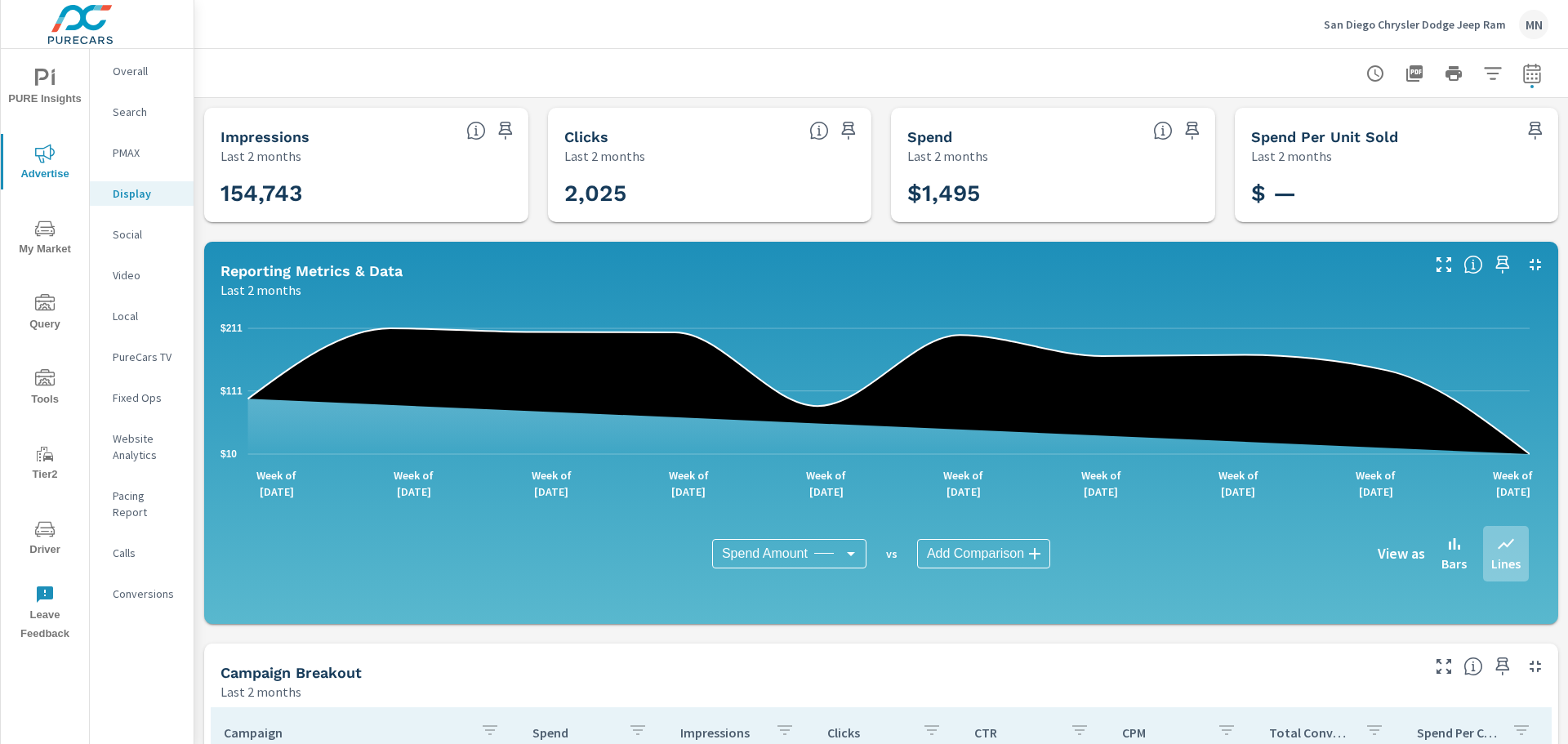
click at [109, 314] on div "Local" at bounding box center [141, 315] width 103 height 25
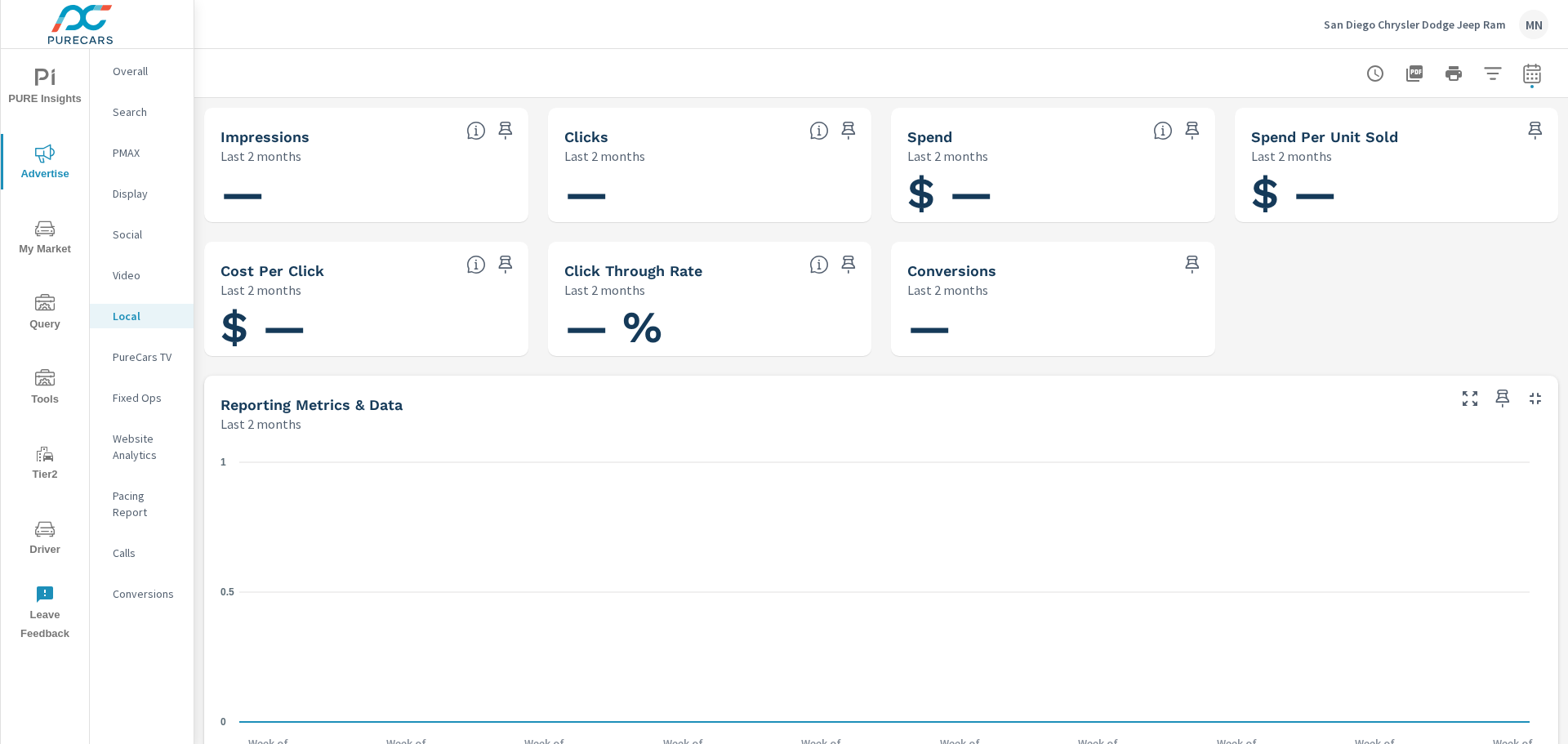
click at [154, 352] on p "PureCars TV" at bounding box center [146, 356] width 68 height 16
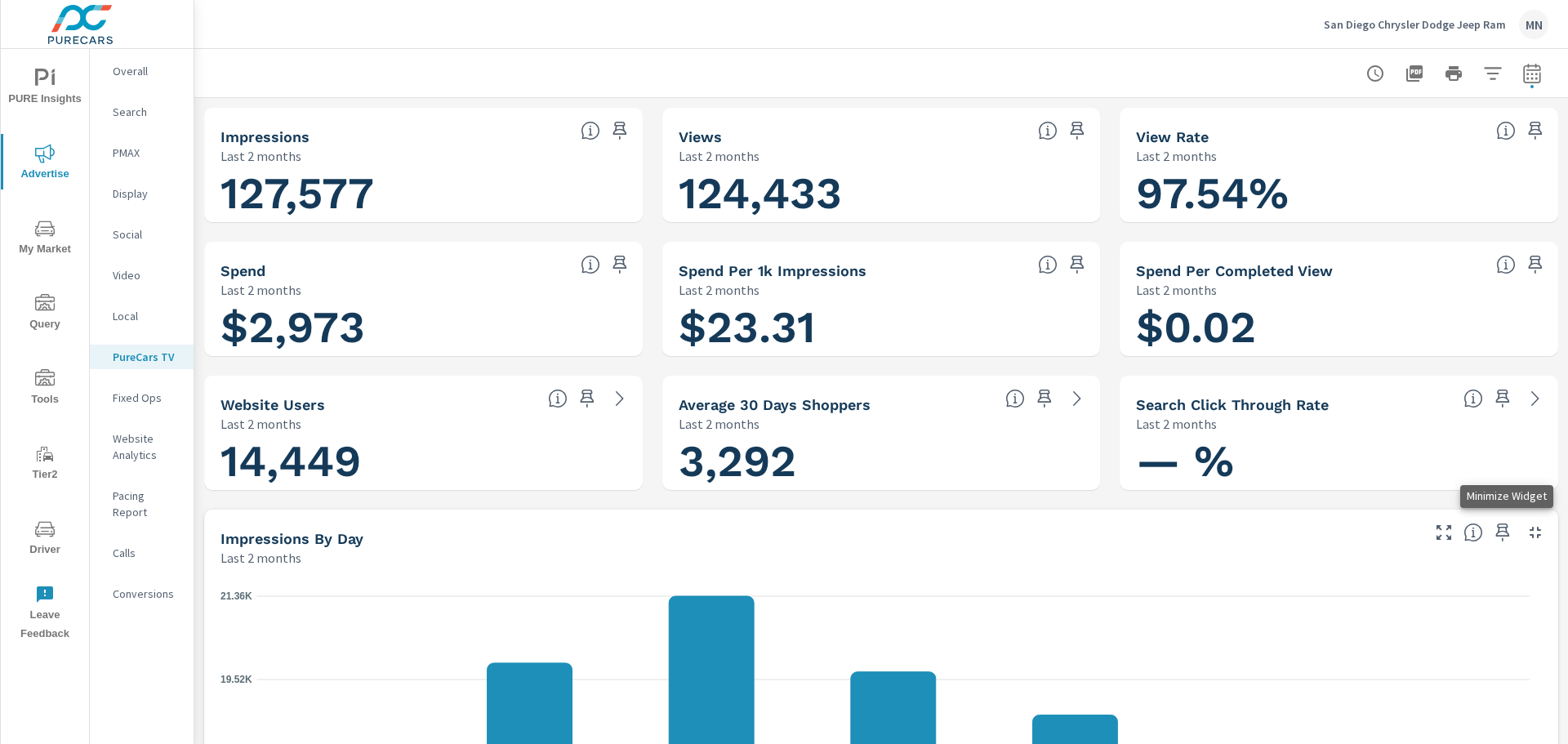
click at [1525, 524] on icon "button" at bounding box center [1535, 532] width 20 height 20
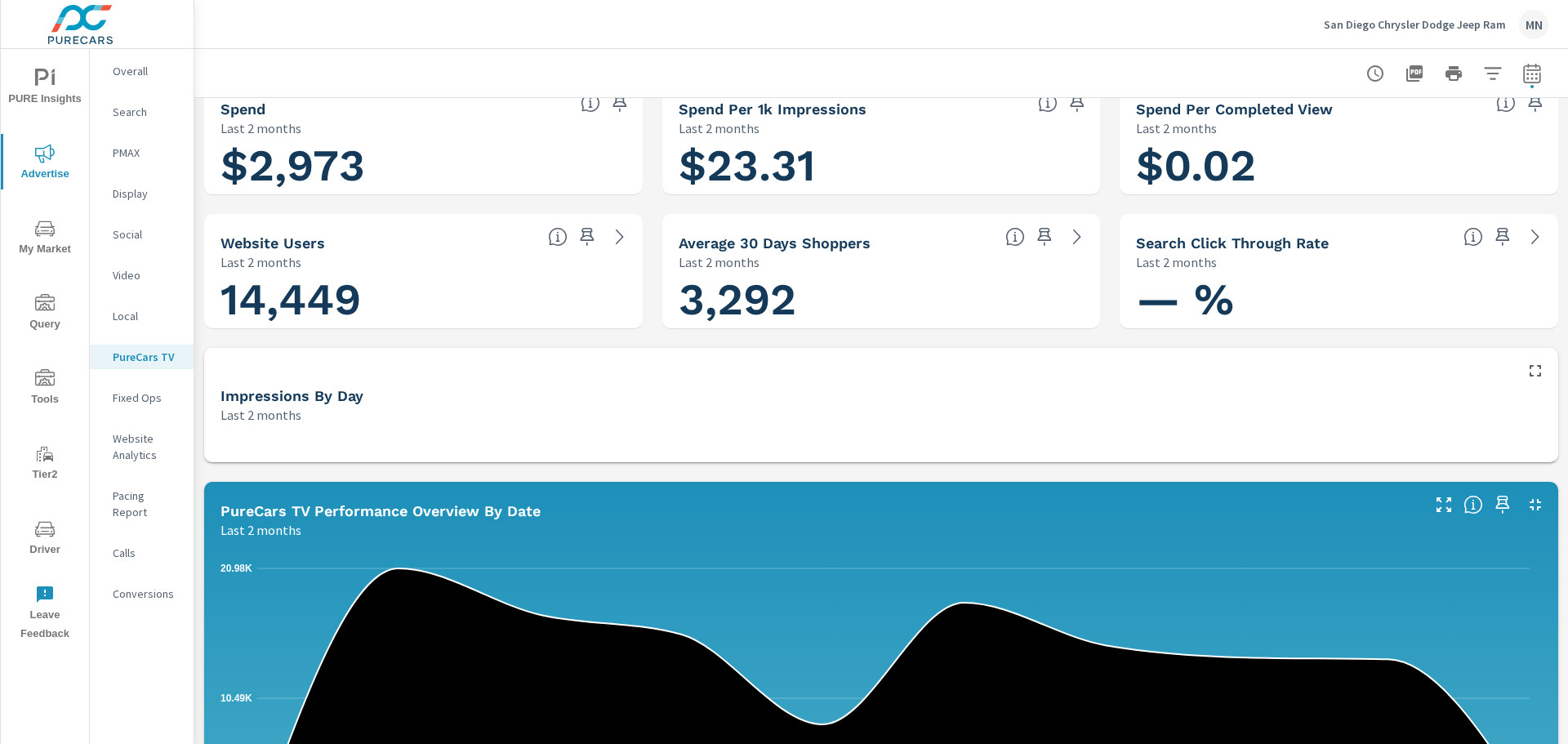
scroll to position [163, 0]
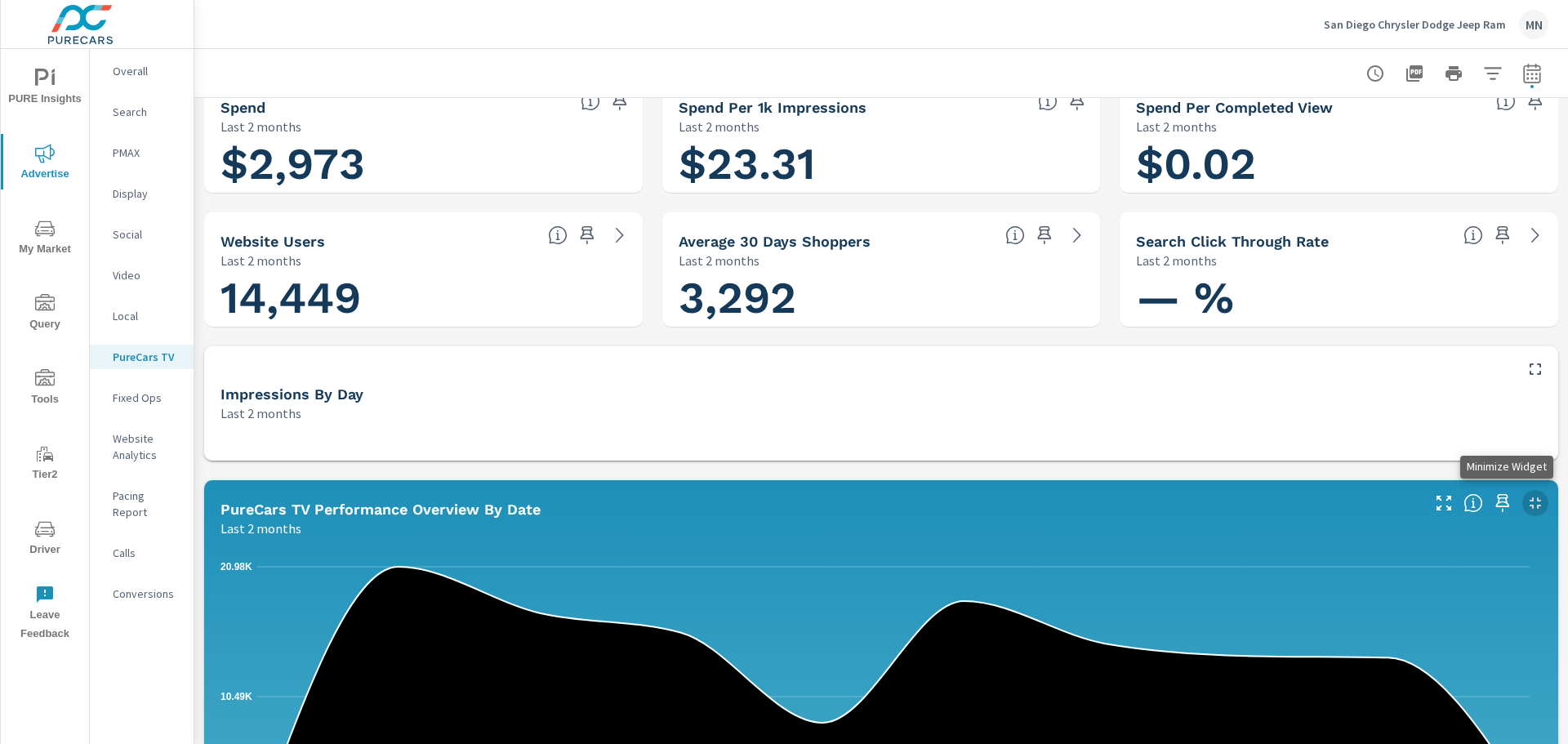
click at [1525, 496] on icon "button" at bounding box center [1535, 502] width 20 height 20
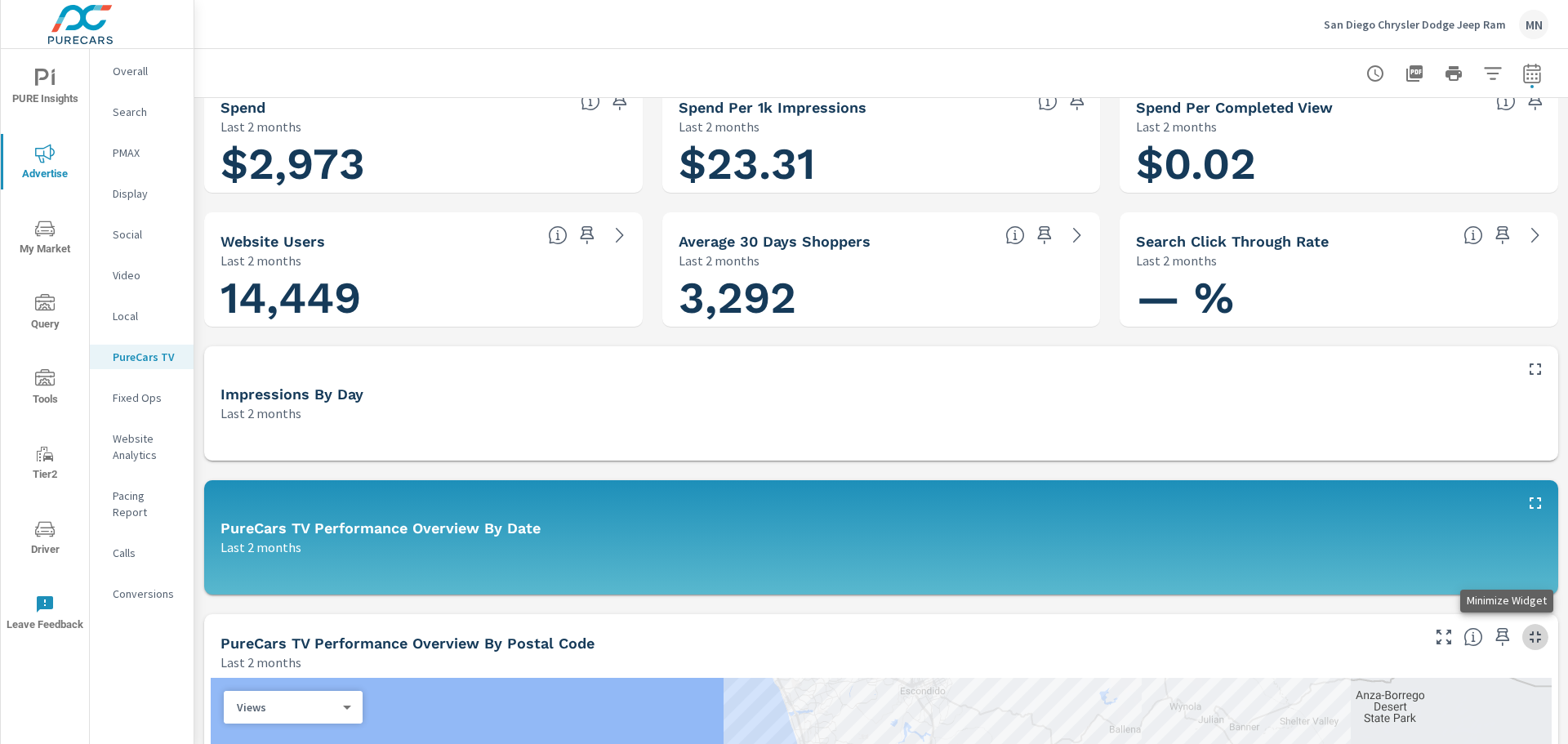
click at [1530, 634] on icon "button" at bounding box center [1535, 636] width 11 height 11
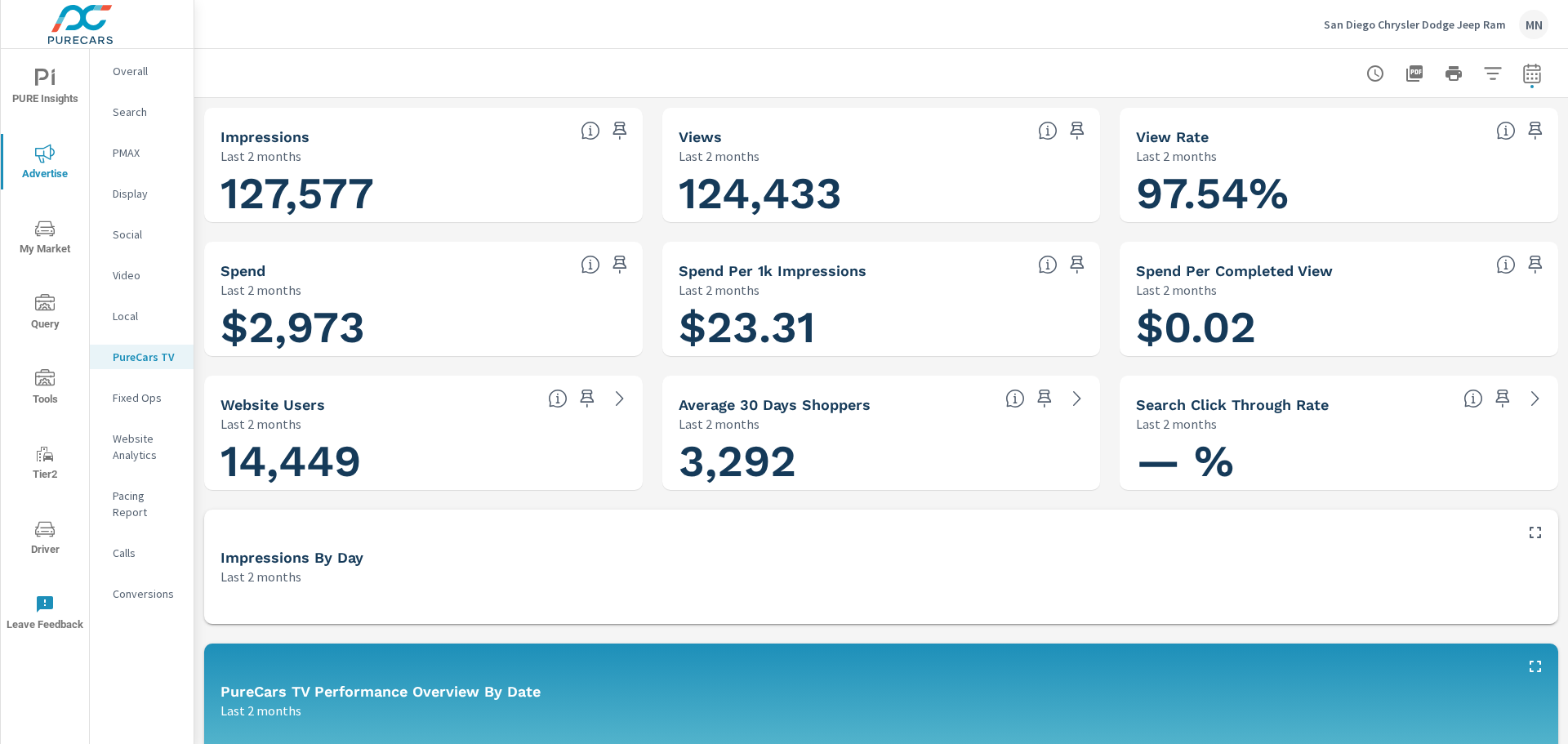
click at [1407, 72] on icon "button" at bounding box center [1414, 73] width 16 height 16
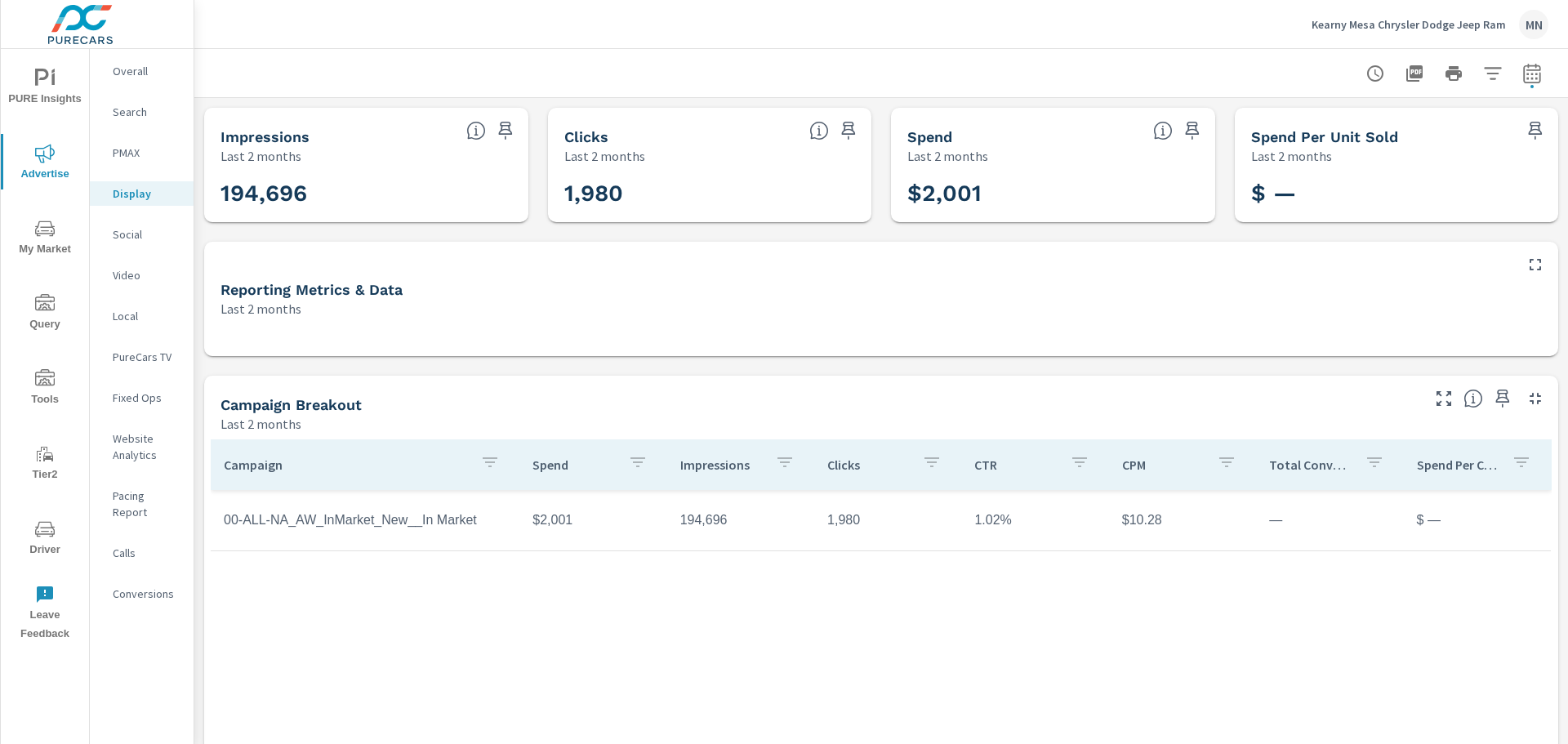
click at [127, 272] on p "Video" at bounding box center [146, 274] width 68 height 16
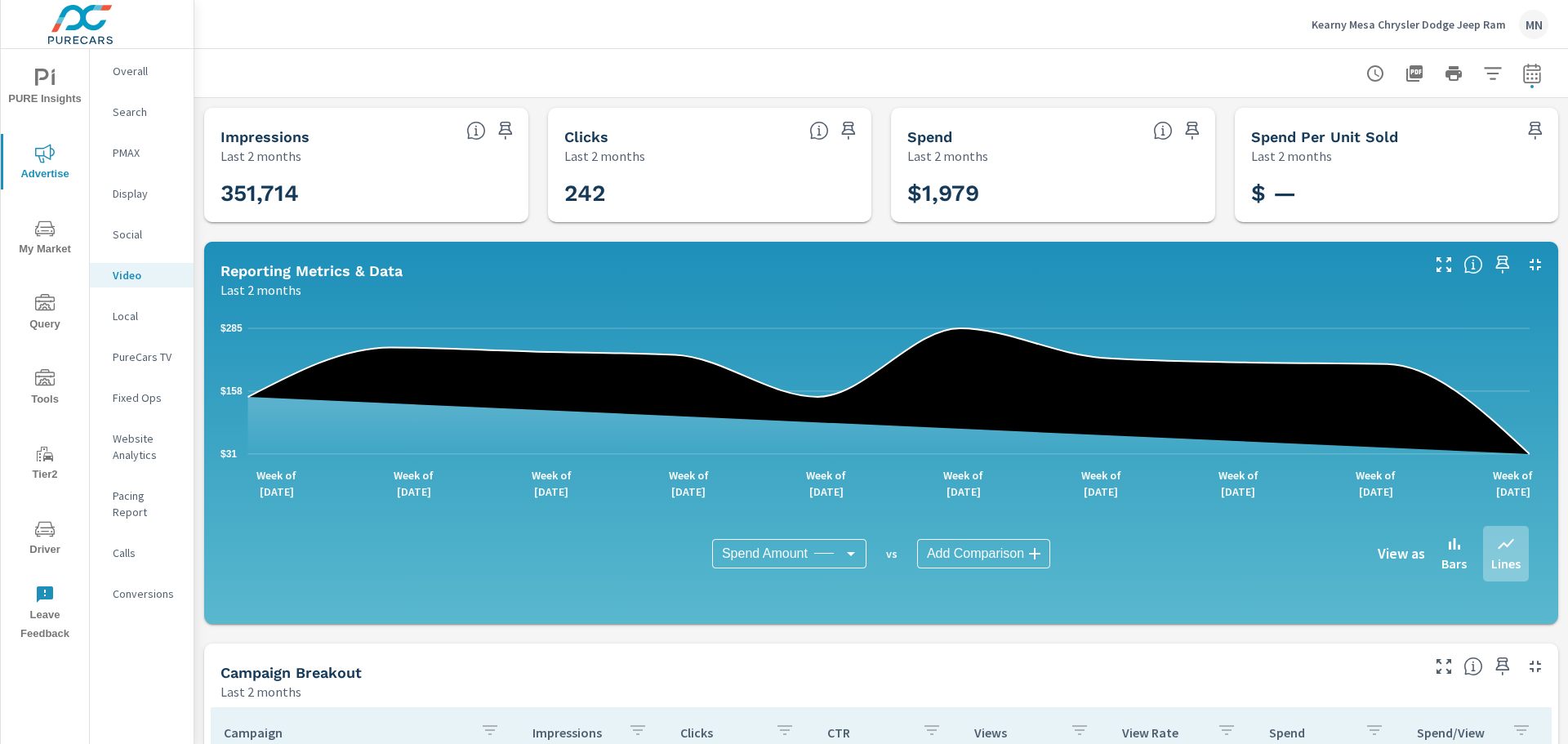
click at [1525, 265] on icon "button" at bounding box center [1535, 264] width 20 height 20
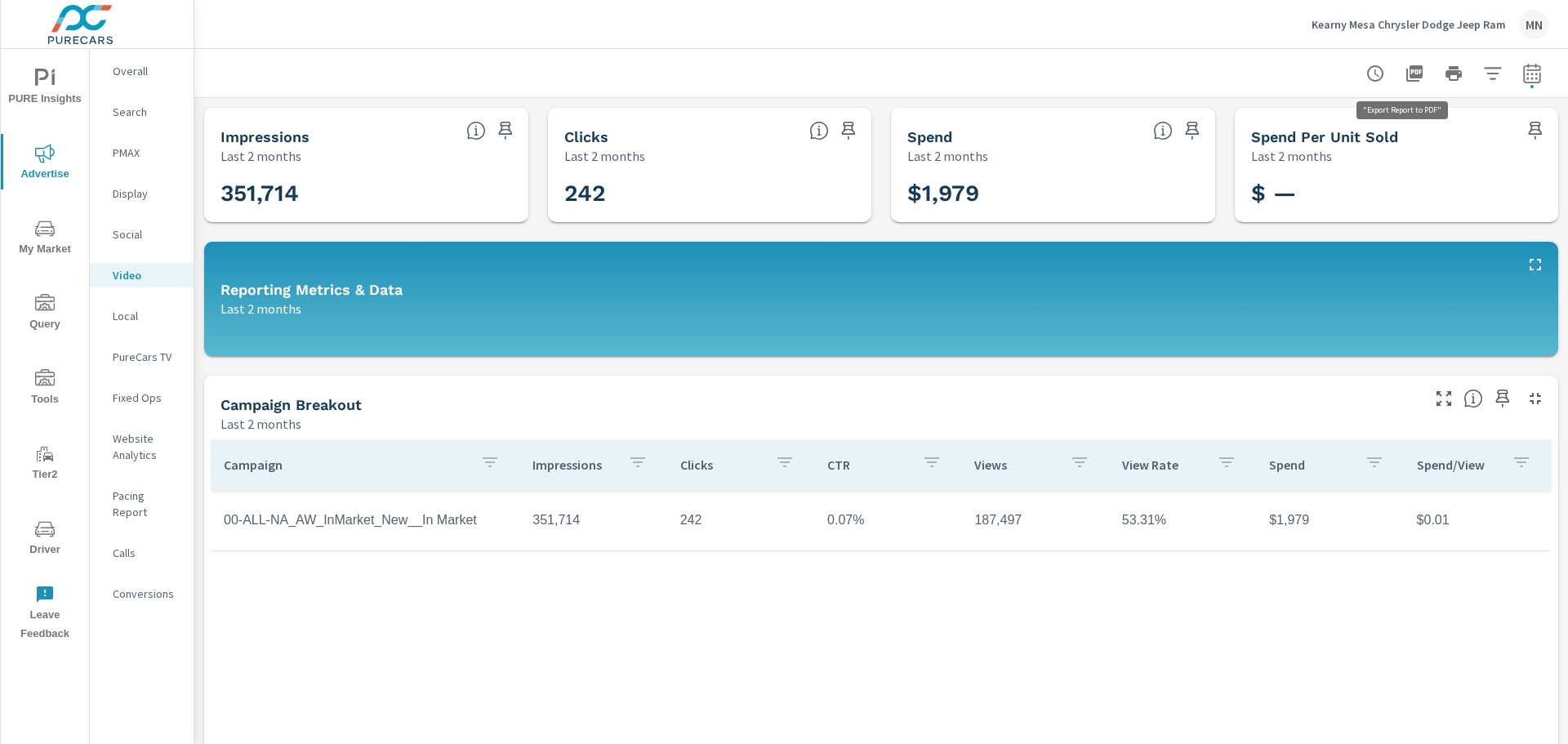
click at [1405, 84] on button "button" at bounding box center [1414, 73] width 32 height 32
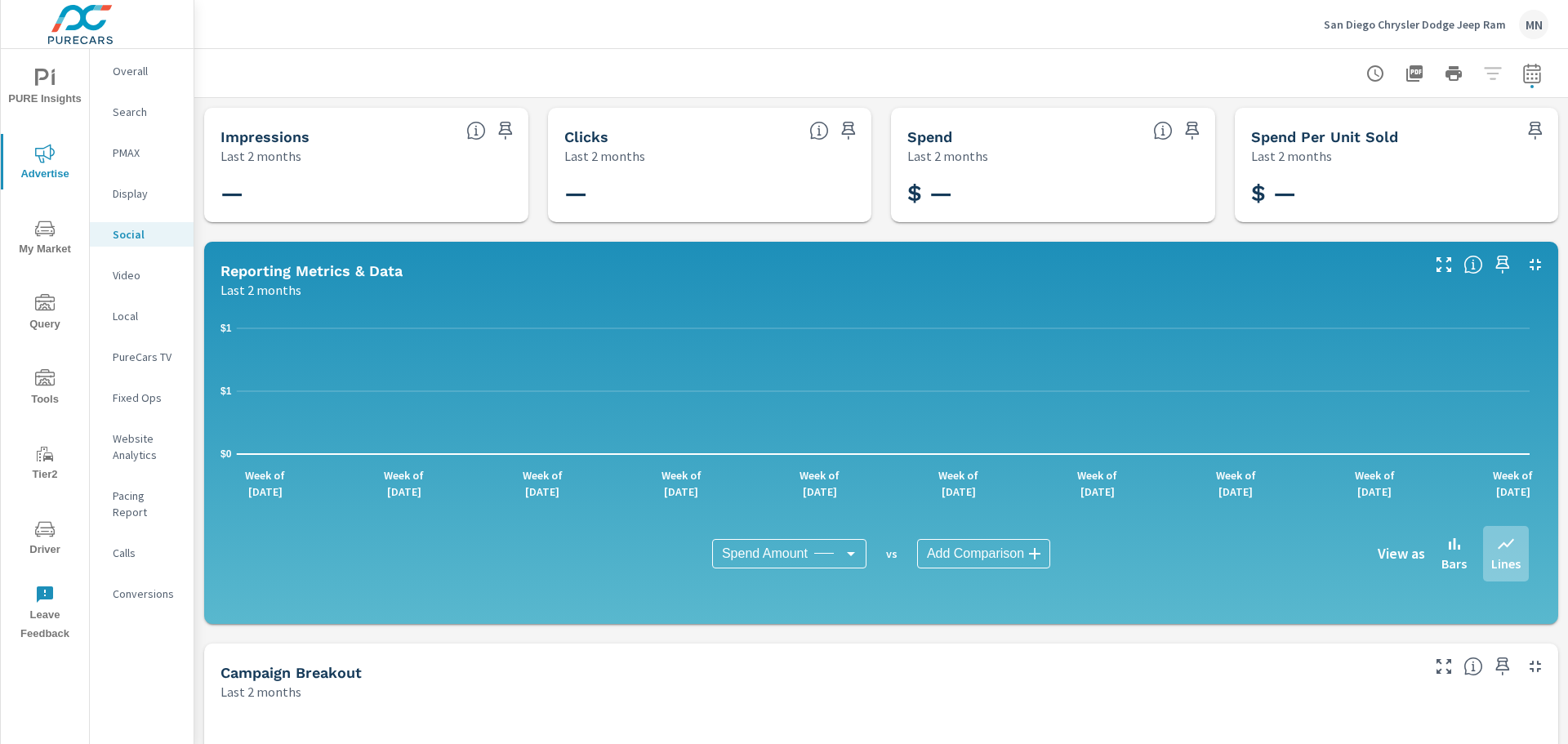
click at [116, 268] on p "Video" at bounding box center [146, 274] width 68 height 16
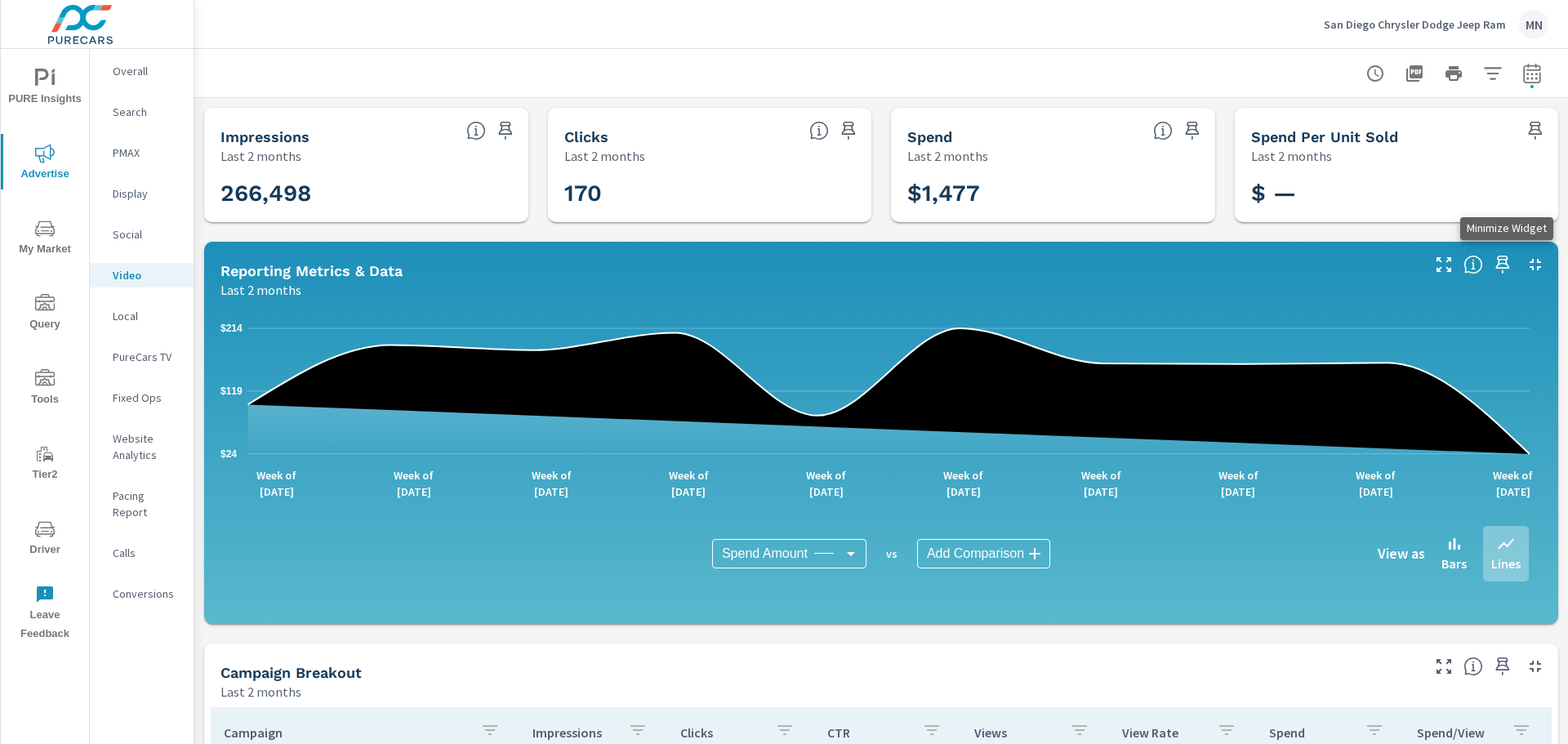
click at [1530, 260] on icon "button" at bounding box center [1535, 264] width 11 height 11
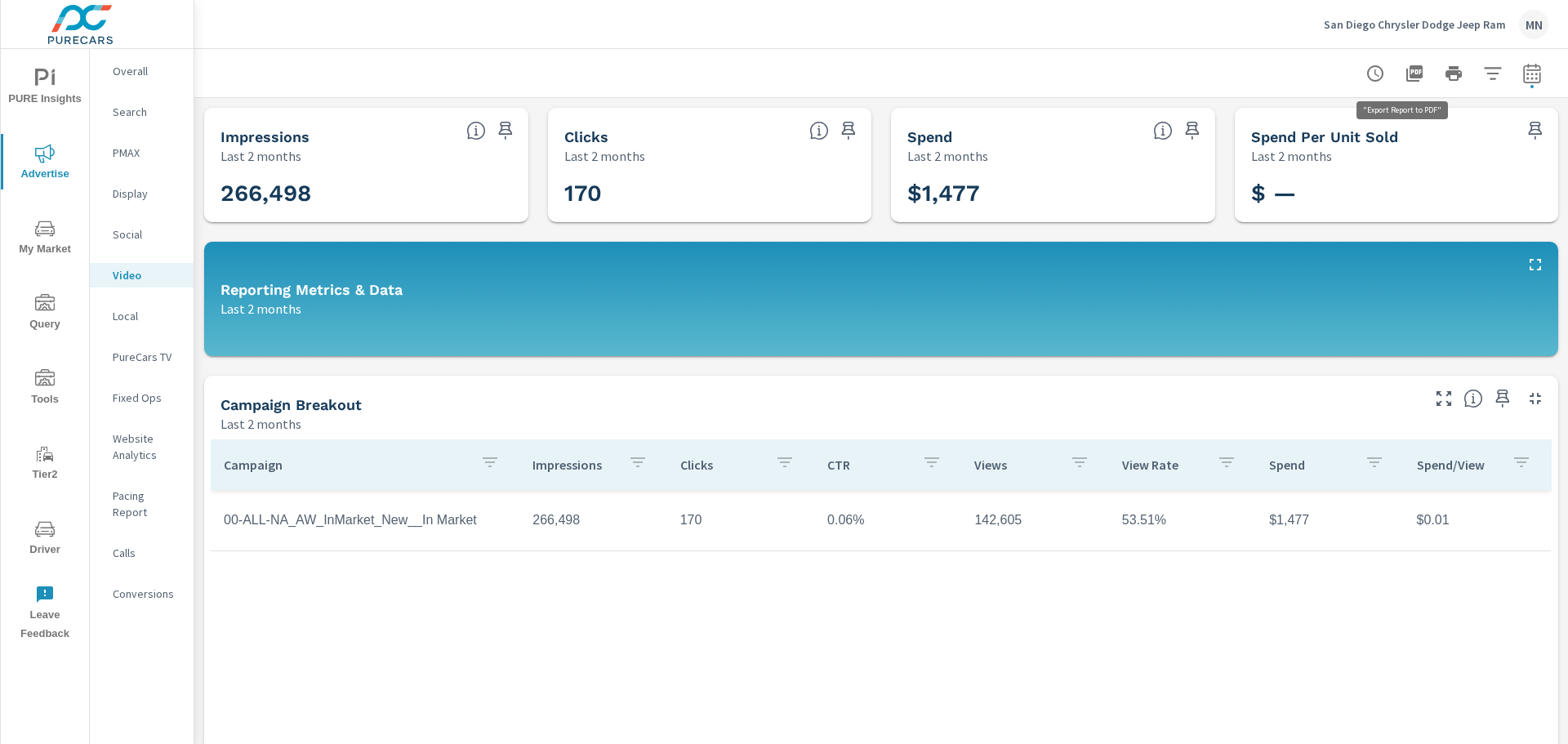
click at [1407, 70] on icon "button" at bounding box center [1414, 73] width 16 height 16
